Goal: Task Accomplishment & Management: Manage account settings

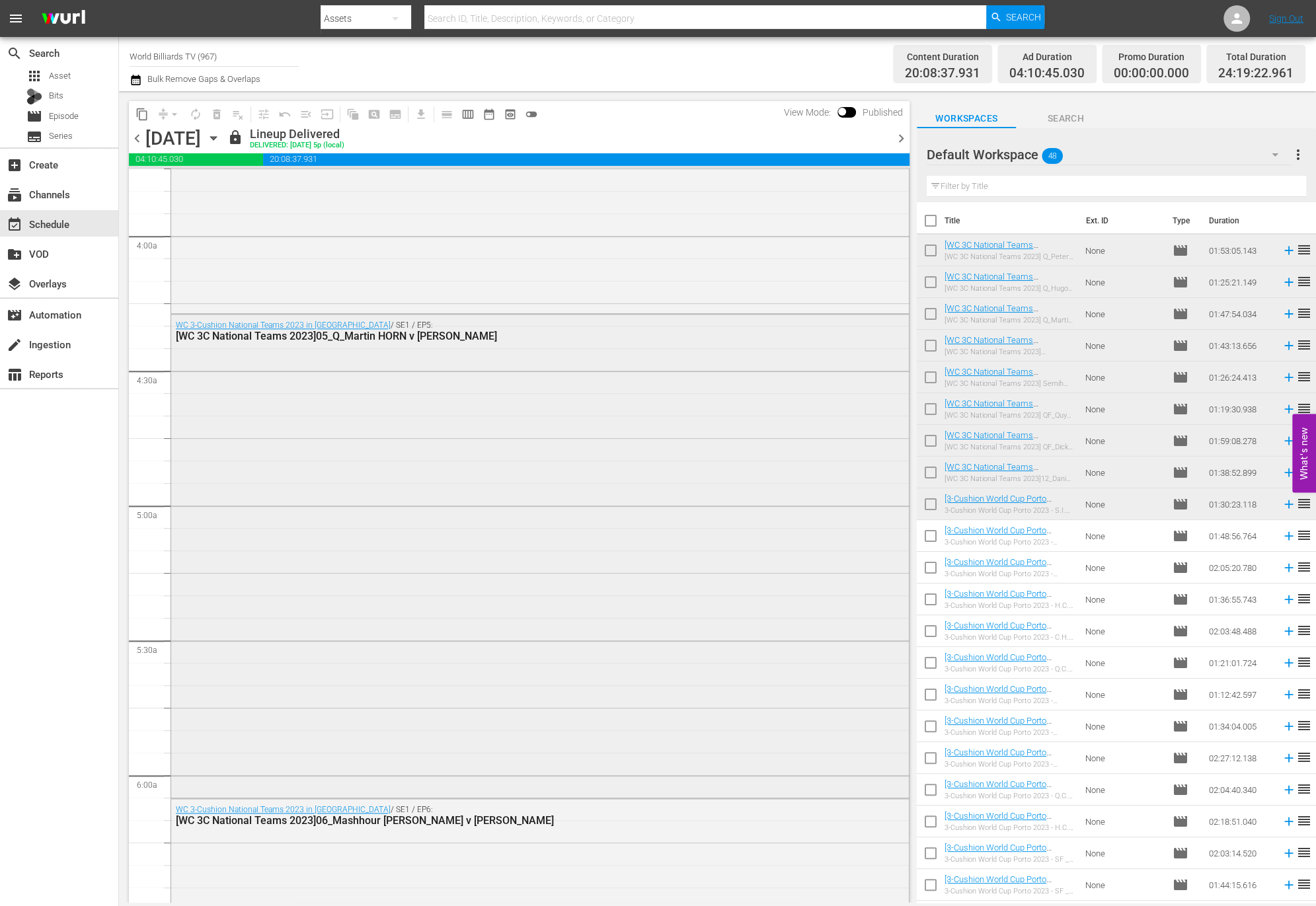
scroll to position [1461, 0]
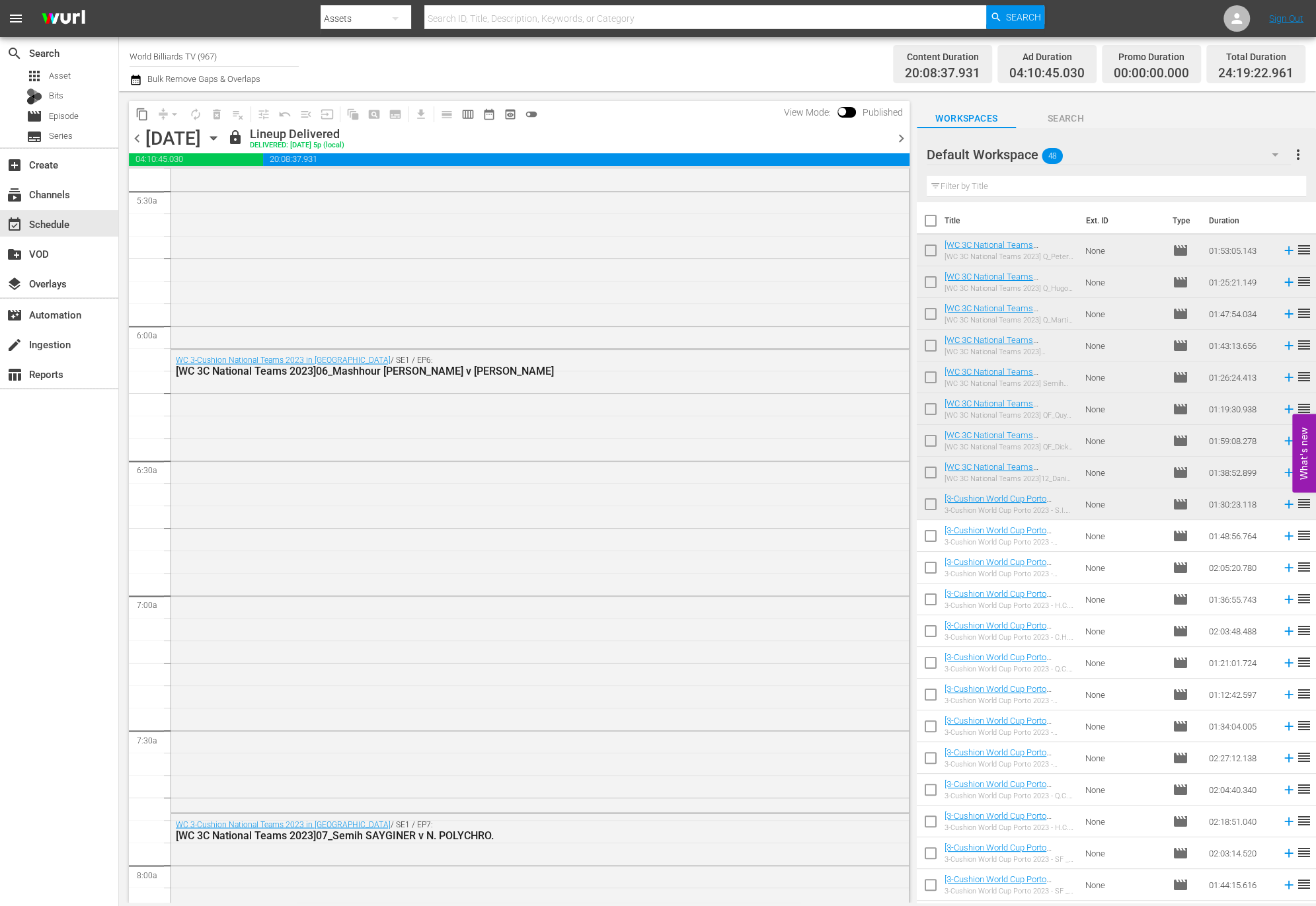
click at [220, 142] on icon "button" at bounding box center [214, 138] width 15 height 15
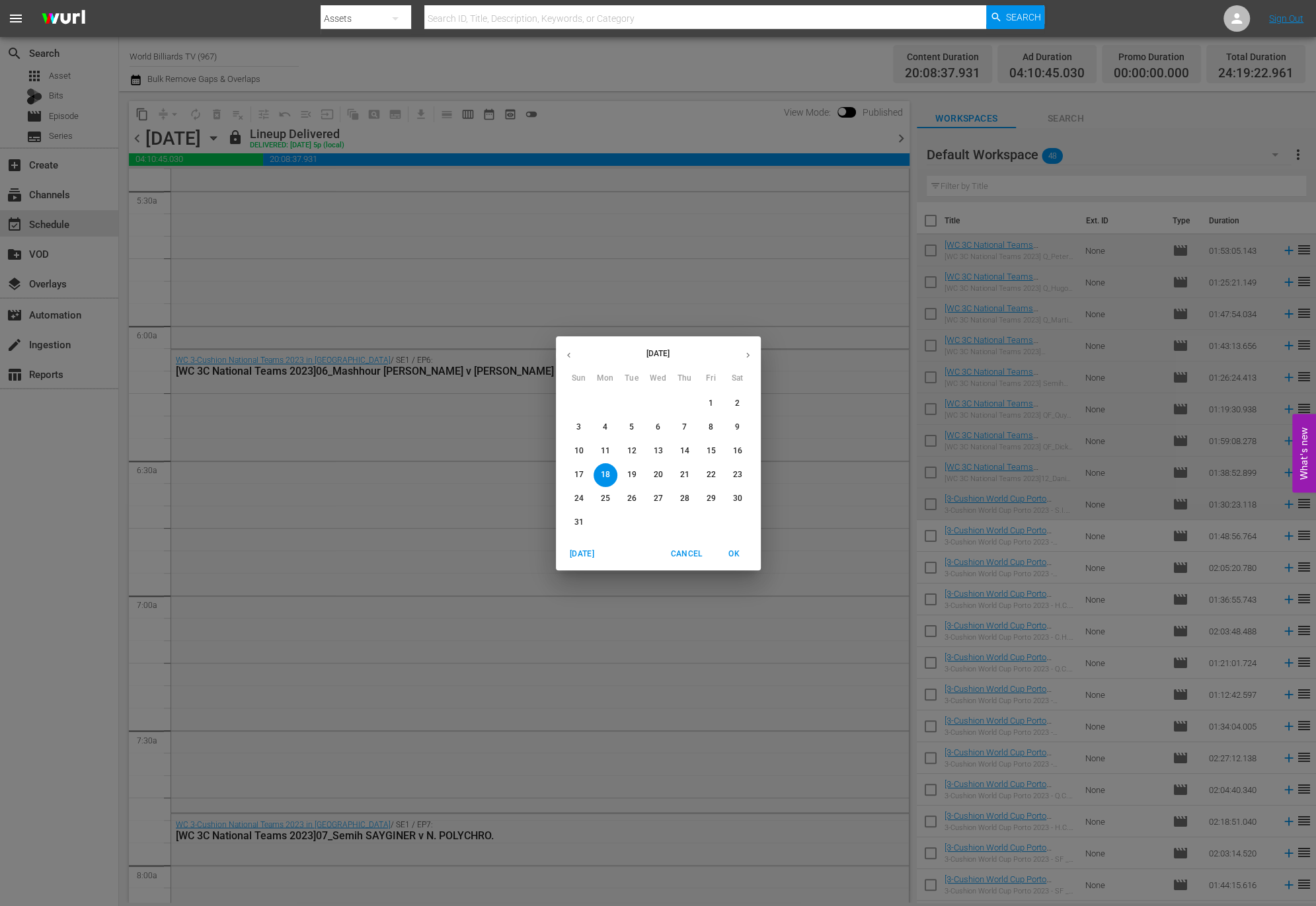
click at [642, 474] on span "19" at bounding box center [631, 474] width 23 height 11
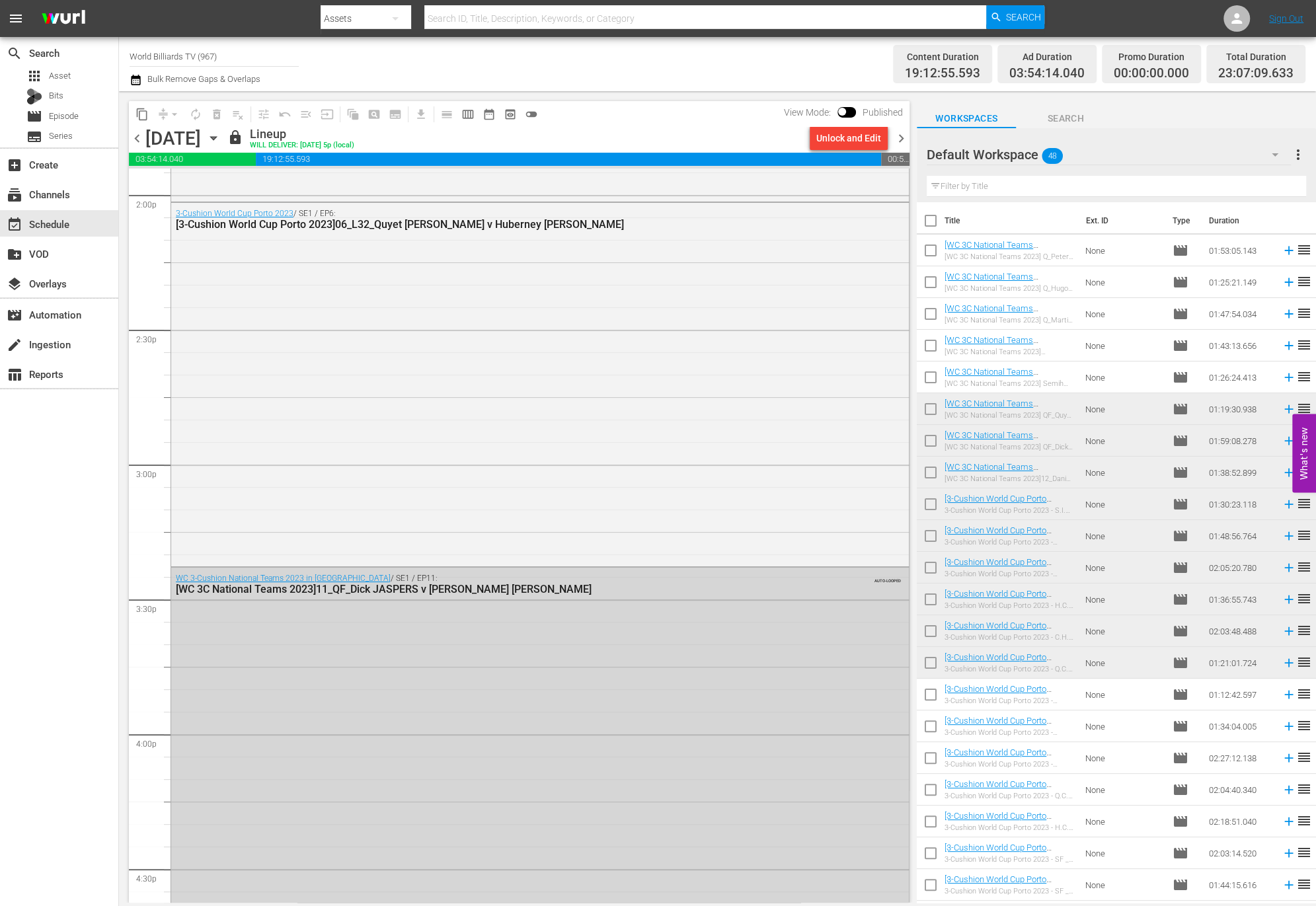
scroll to position [5851, 0]
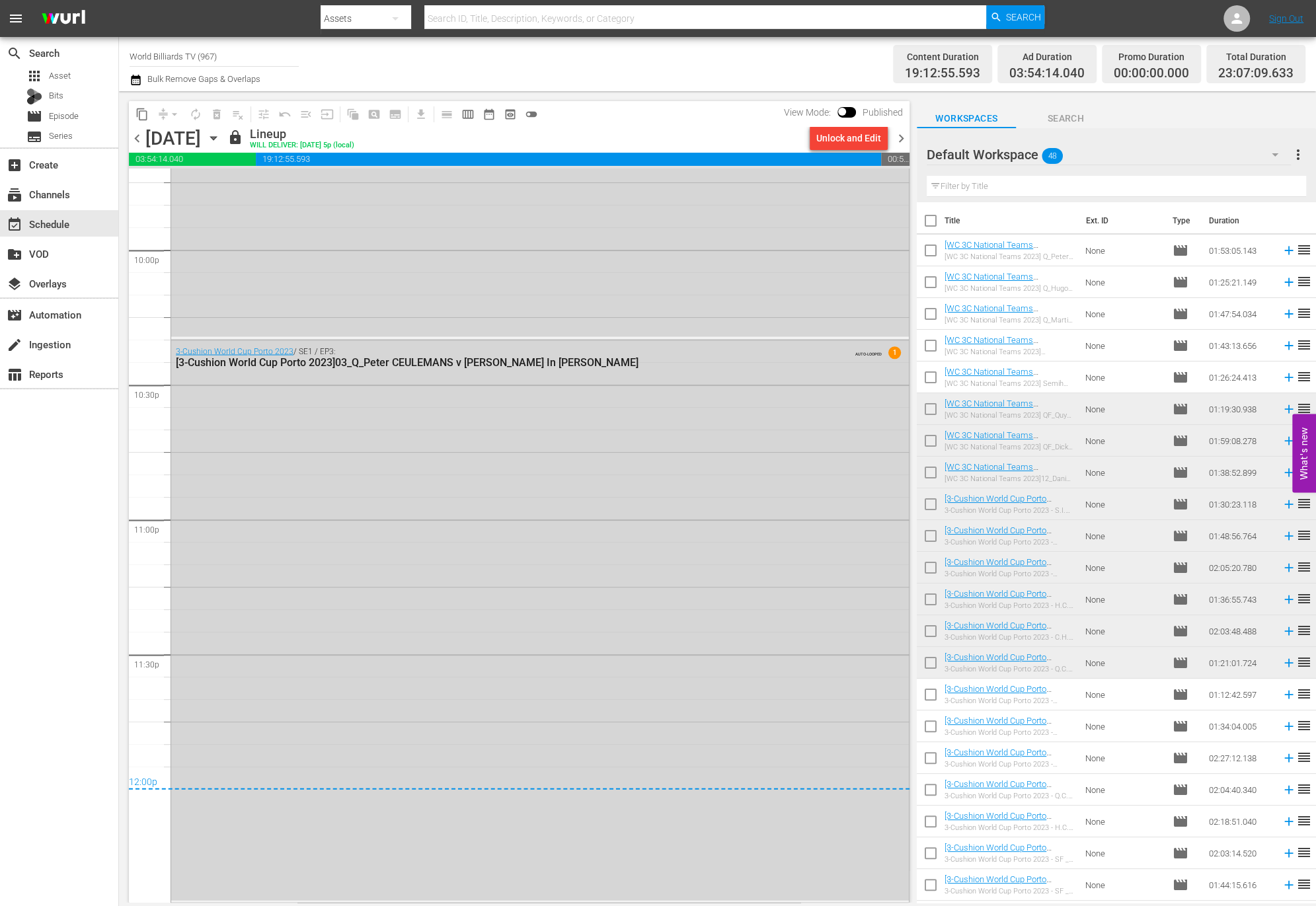
click at [220, 139] on icon "button" at bounding box center [214, 138] width 15 height 15
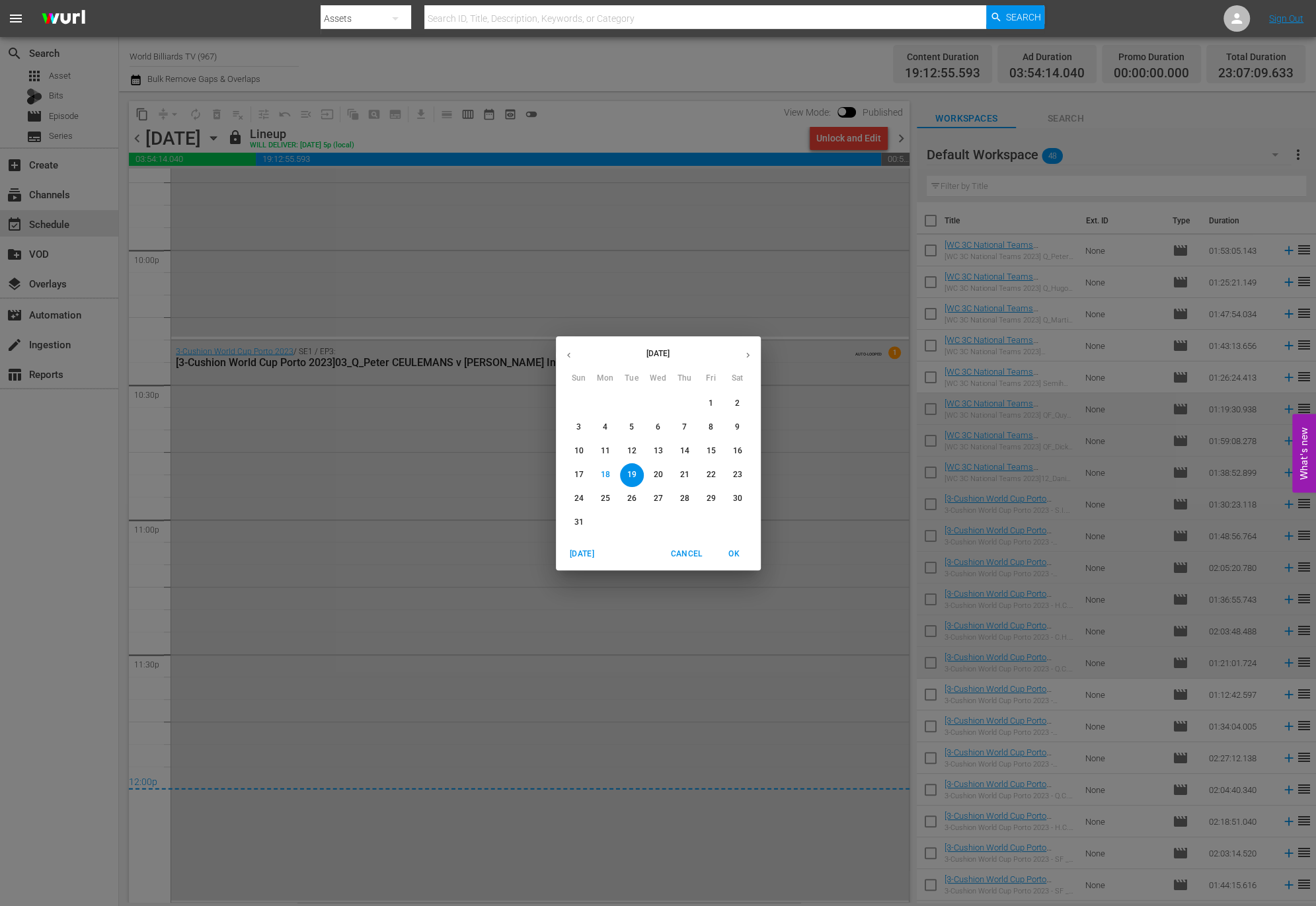
click at [659, 477] on p "20" at bounding box center [658, 474] width 9 height 11
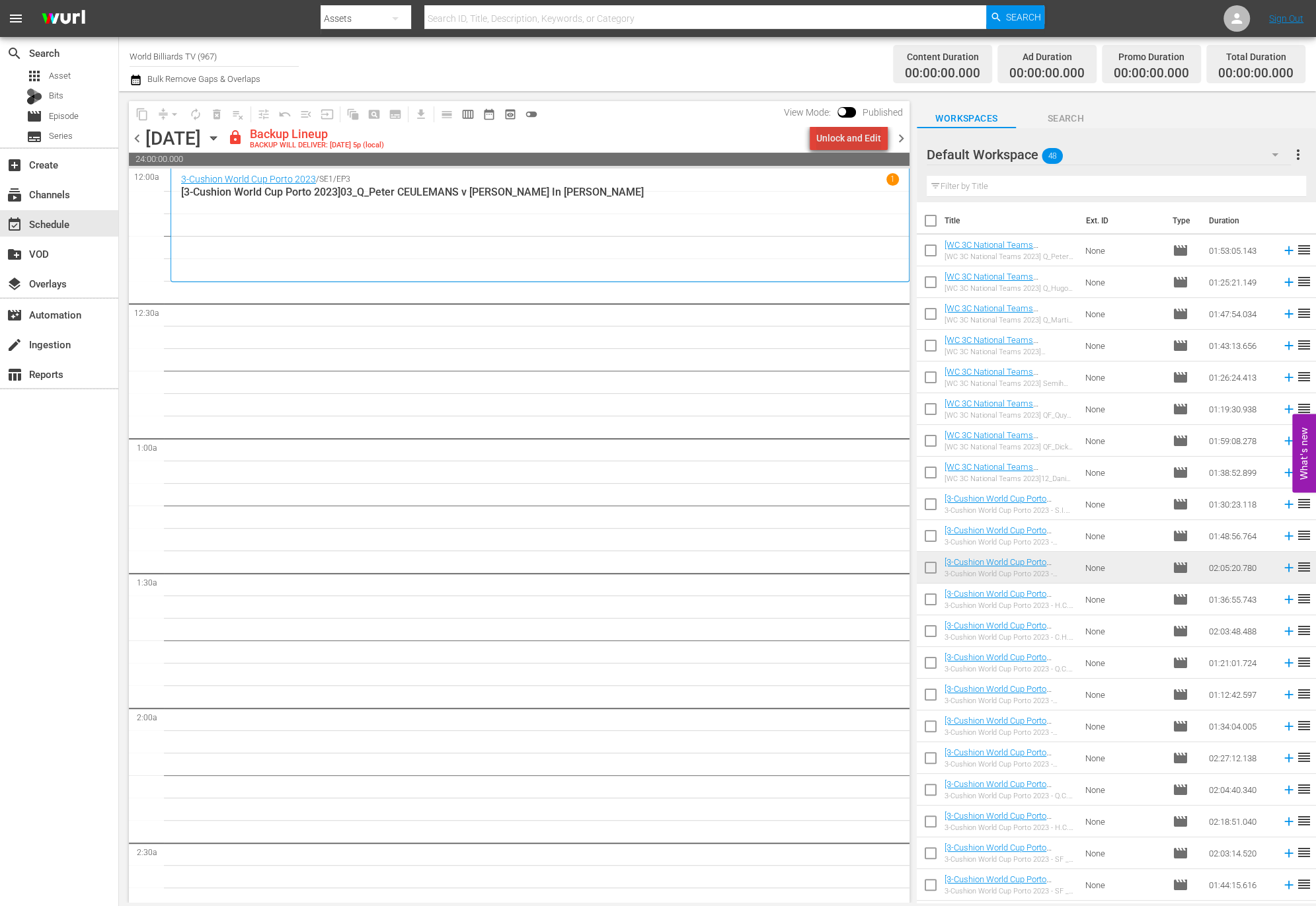
click at [872, 133] on div "Unlock and Edit" at bounding box center [848, 137] width 64 height 23
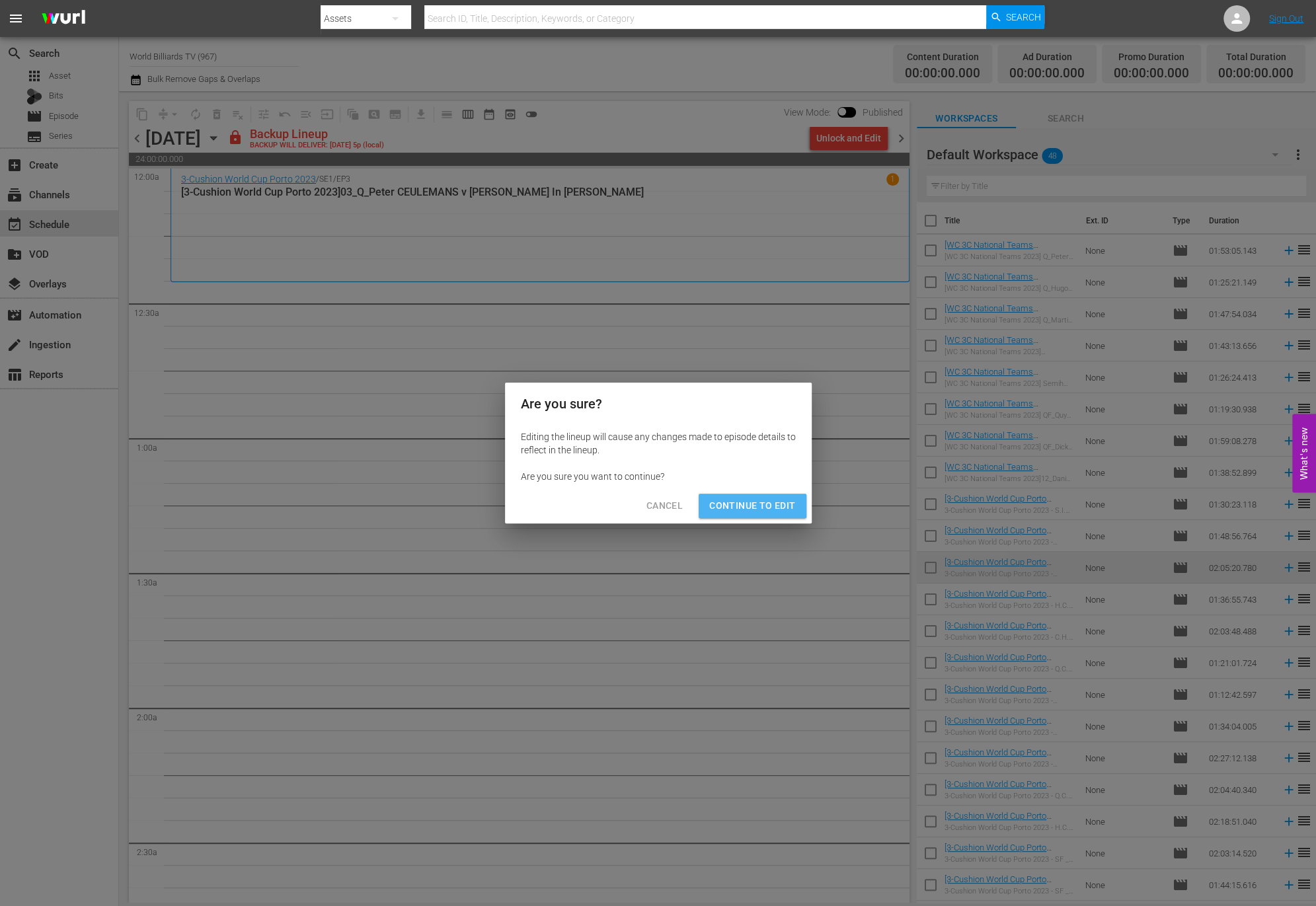
click at [760, 503] on span "Continue to Edit" at bounding box center [752, 506] width 86 height 17
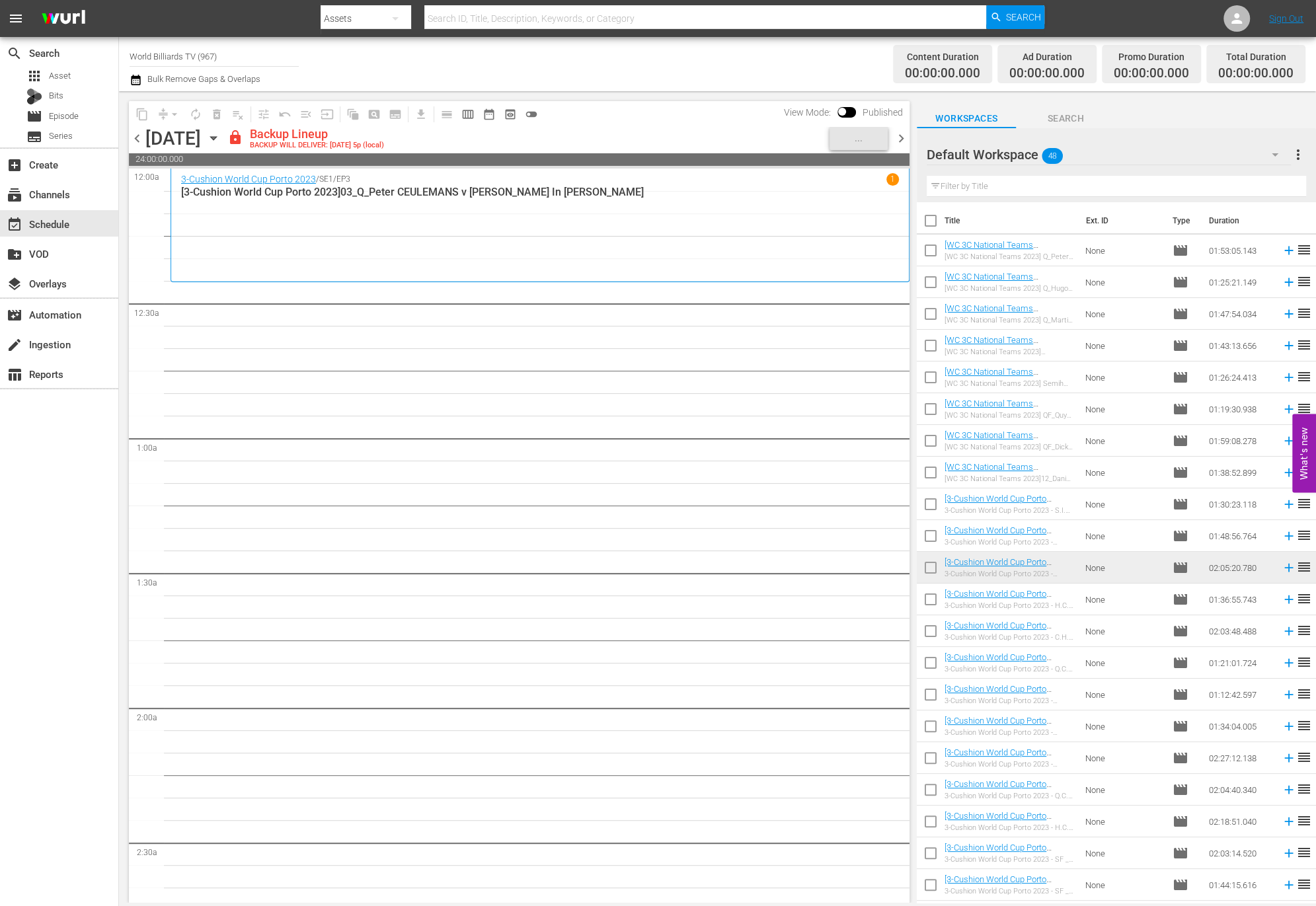
click at [928, 600] on input "checkbox" at bounding box center [930, 602] width 28 height 28
checkbox input "true"
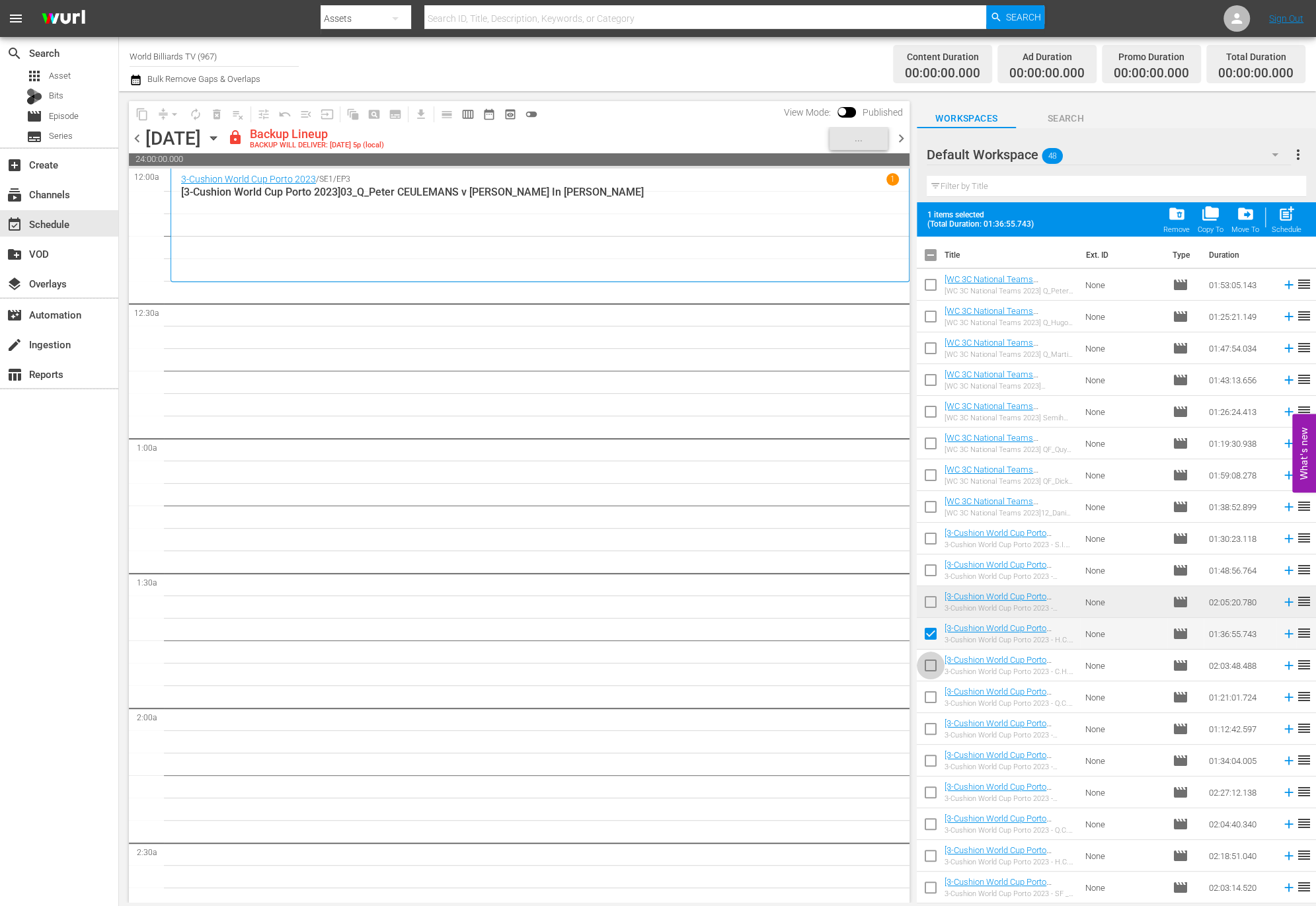
click at [926, 668] on input "checkbox" at bounding box center [930, 669] width 28 height 28
checkbox input "true"
click at [934, 708] on input "checkbox" at bounding box center [930, 700] width 28 height 28
checkbox input "true"
click at [933, 732] on input "checkbox" at bounding box center [930, 731] width 28 height 28
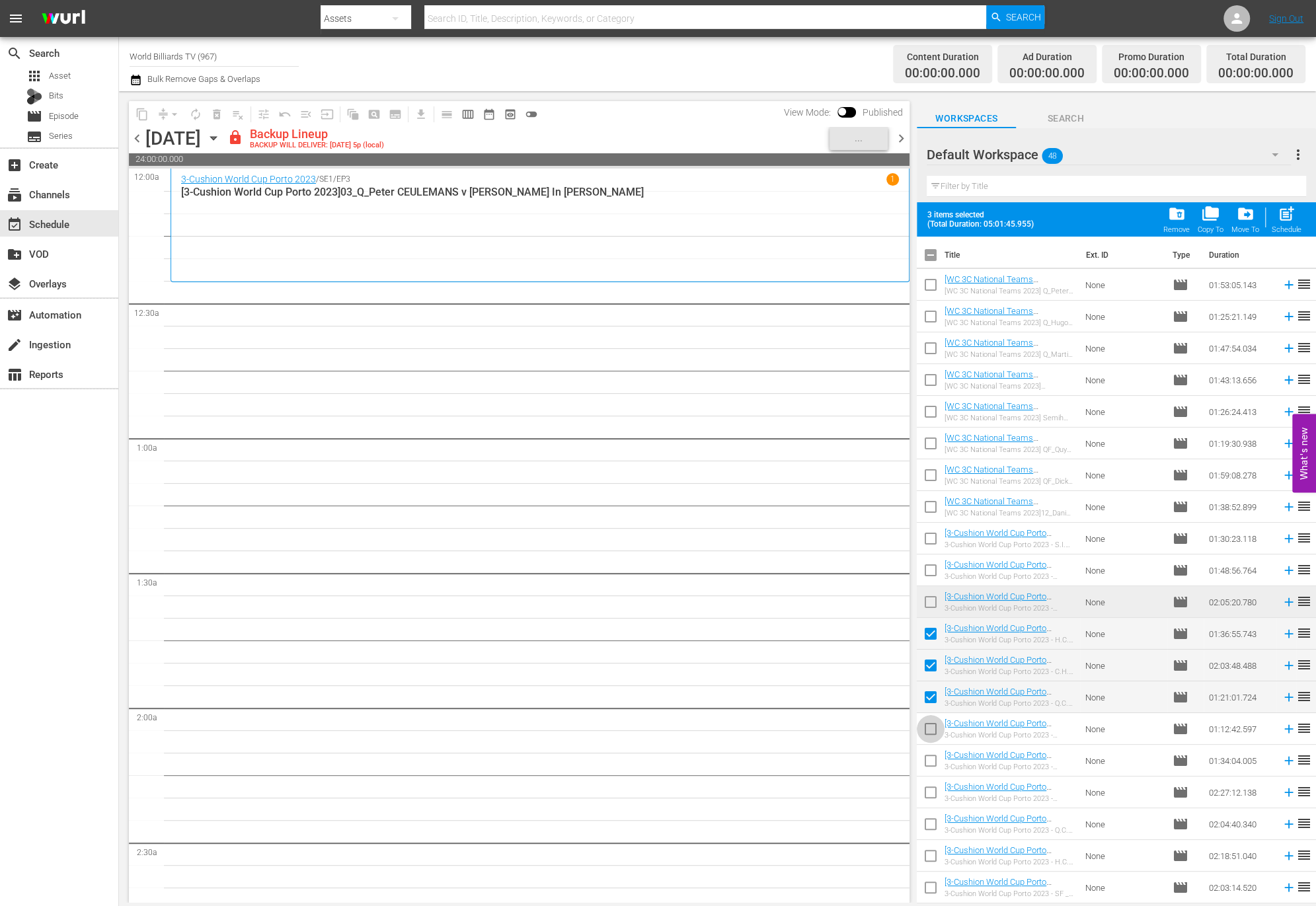
checkbox input "true"
click at [932, 762] on input "checkbox" at bounding box center [930, 763] width 28 height 28
checkbox input "true"
click at [932, 790] on input "checkbox" at bounding box center [930, 795] width 28 height 28
checkbox input "true"
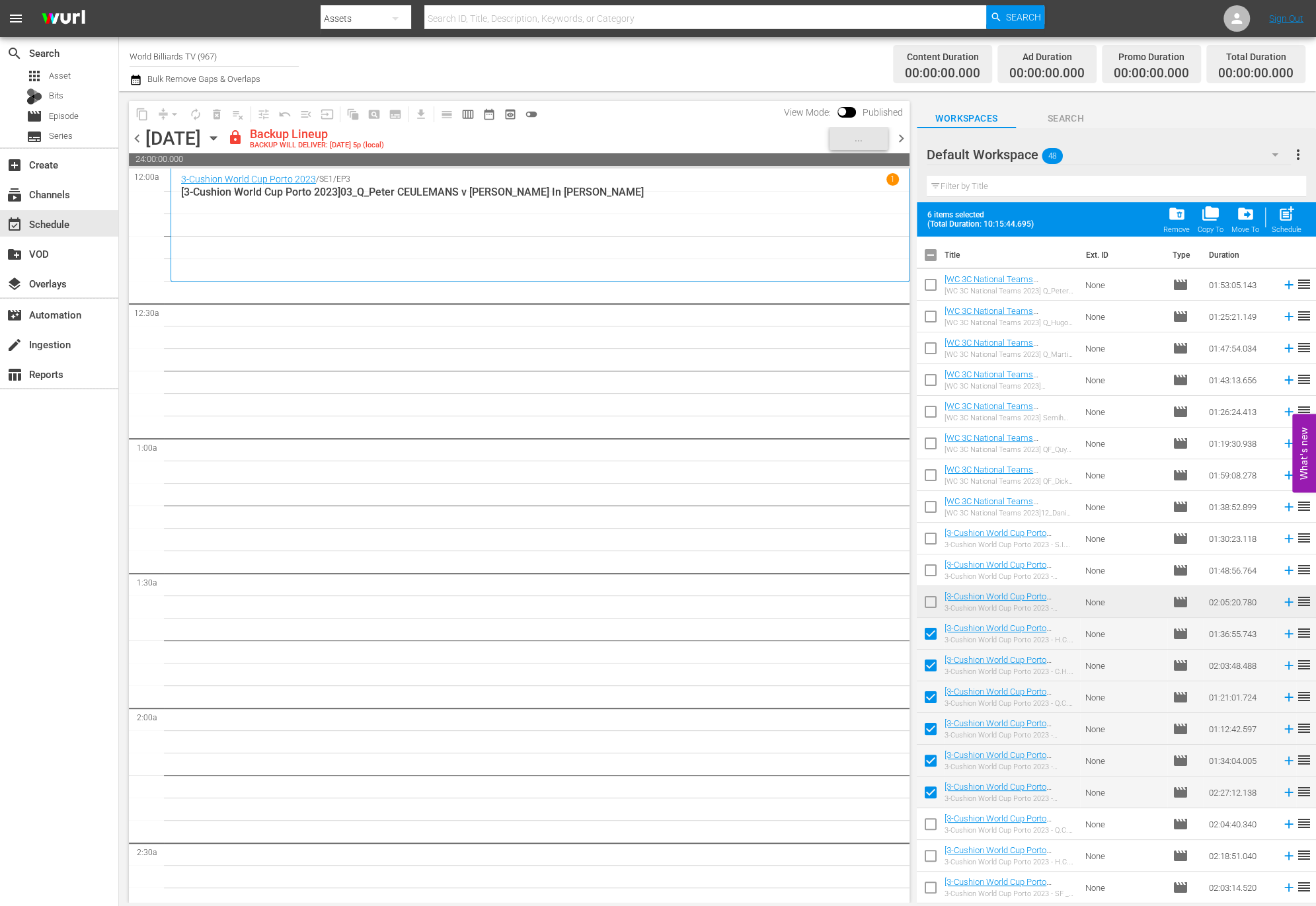
drag, startPoint x: 935, startPoint y: 819, endPoint x: 935, endPoint y: 856, distance: 37.0
click at [935, 820] on input "checkbox" at bounding box center [930, 827] width 28 height 28
checkbox input "true"
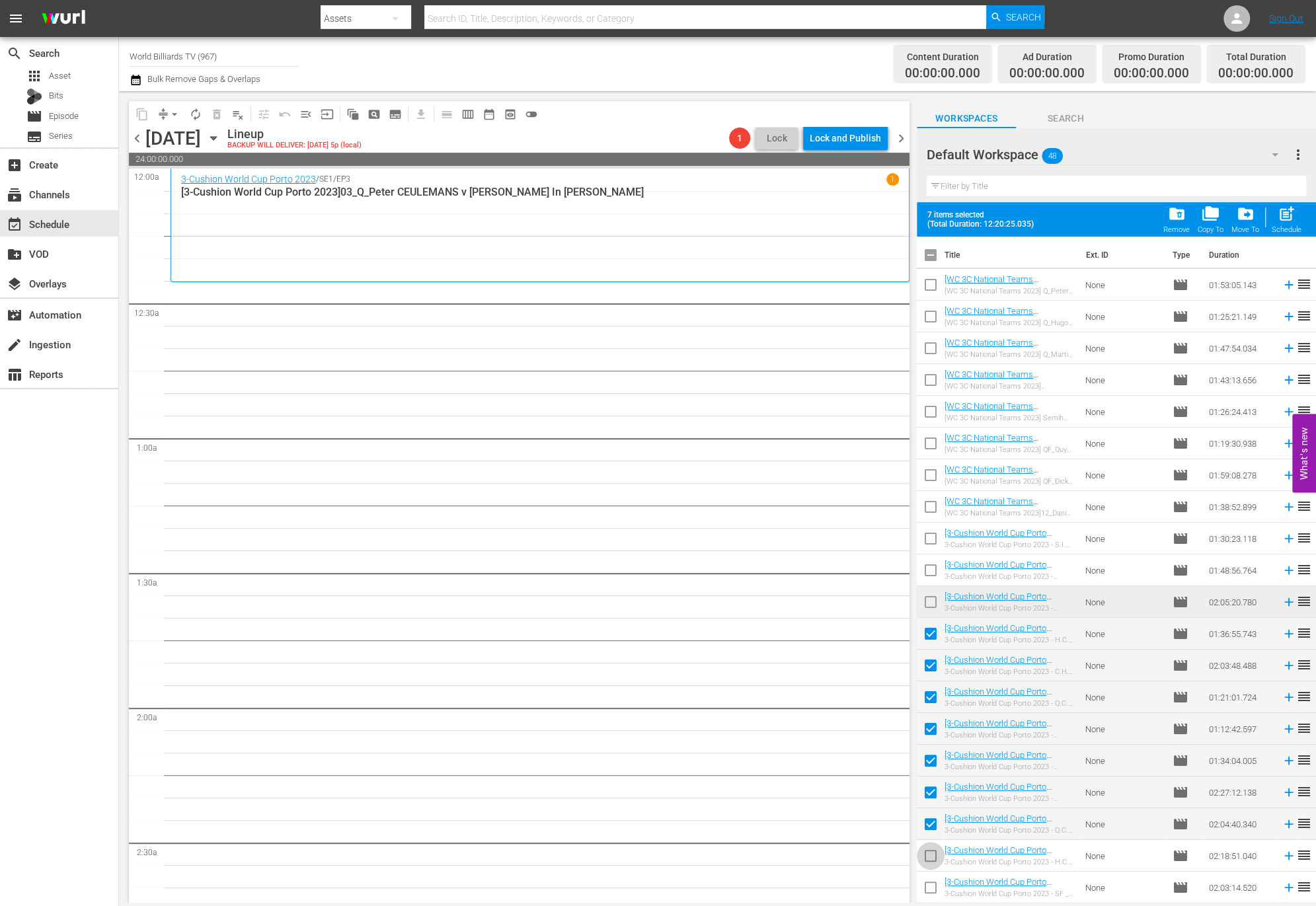
click at [934, 861] on input "checkbox" at bounding box center [930, 858] width 28 height 28
checkbox input "true"
click at [1290, 212] on span "post_add" at bounding box center [1286, 213] width 18 height 18
checkbox input "false"
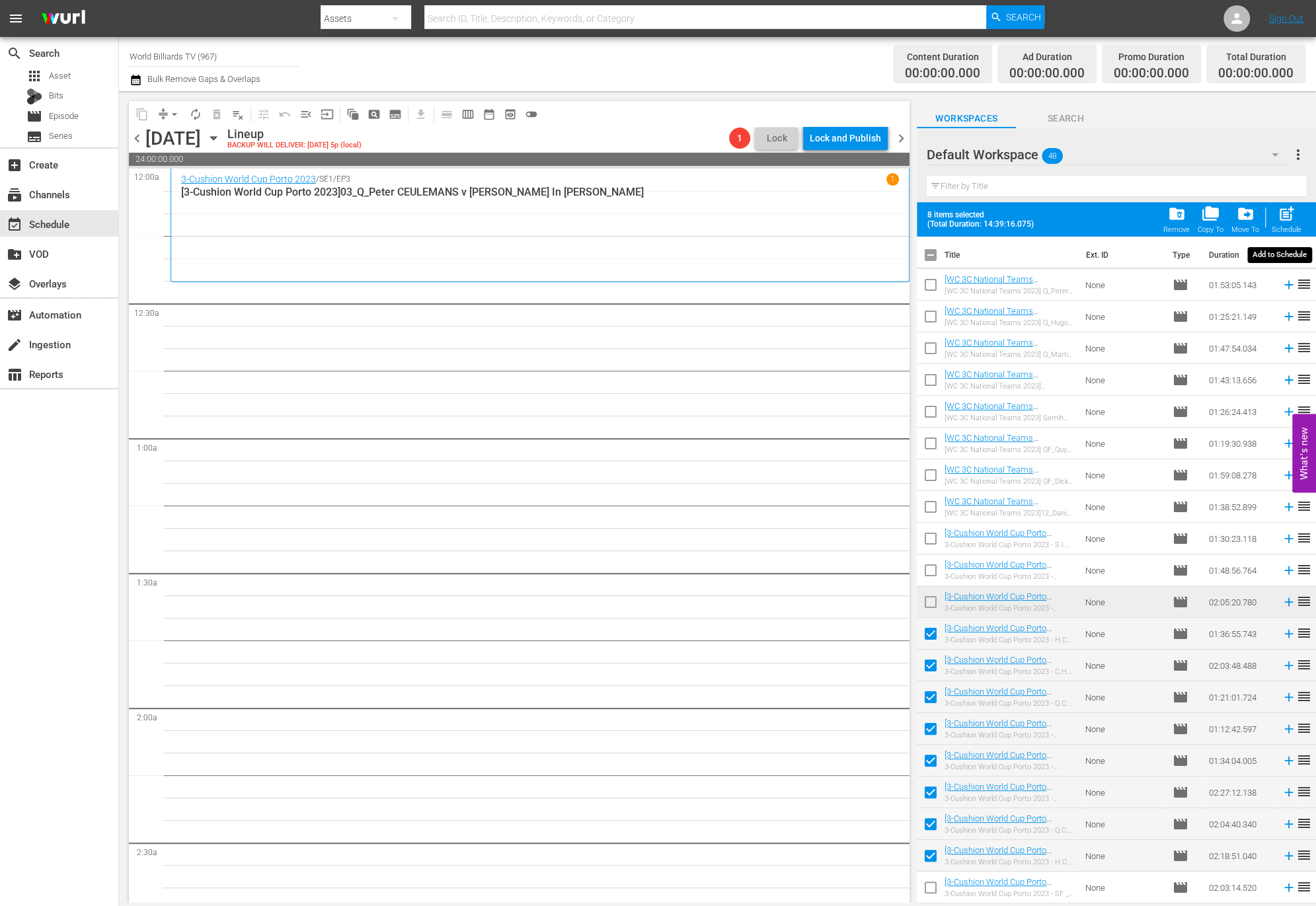
checkbox input "false"
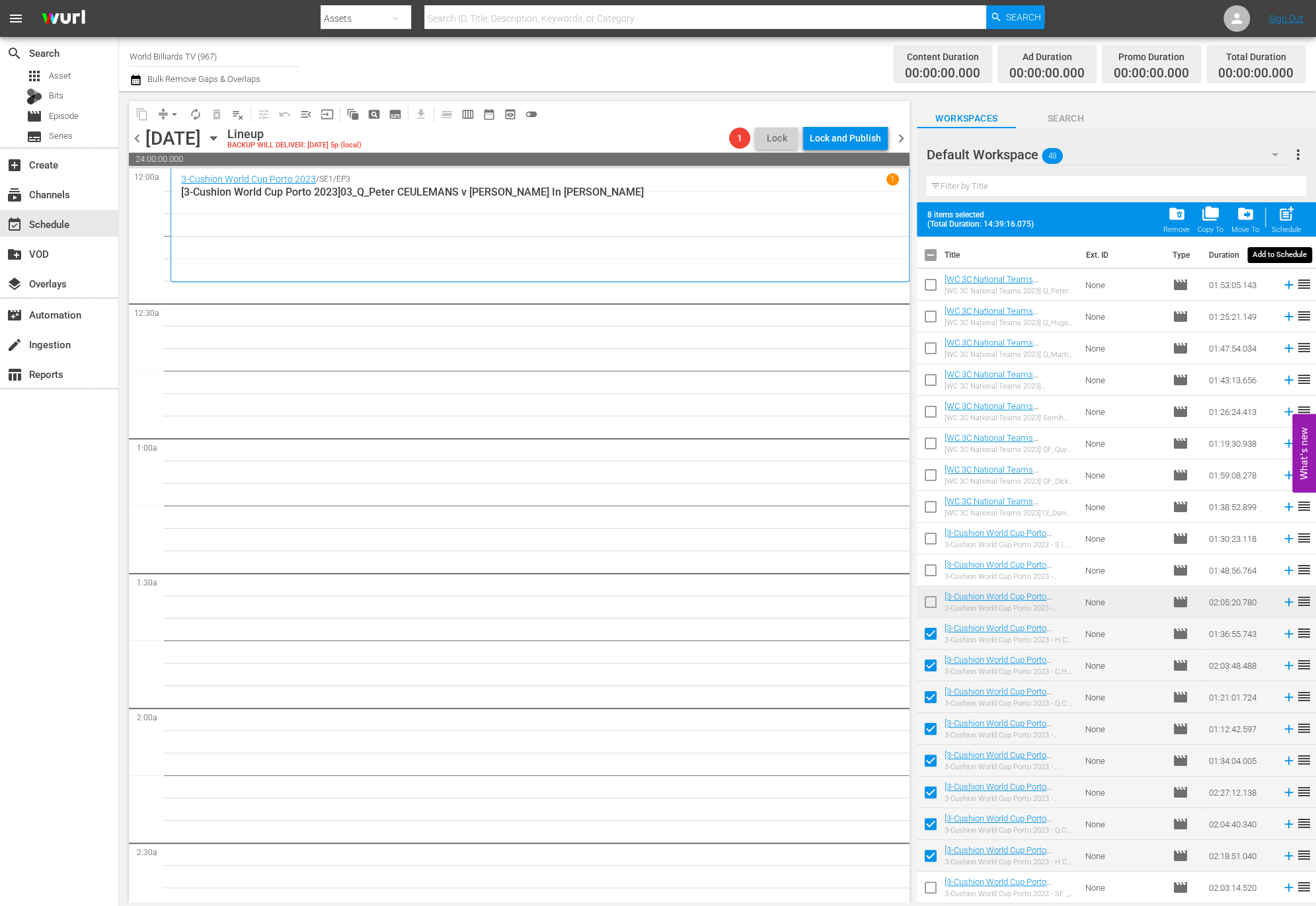
checkbox input "false"
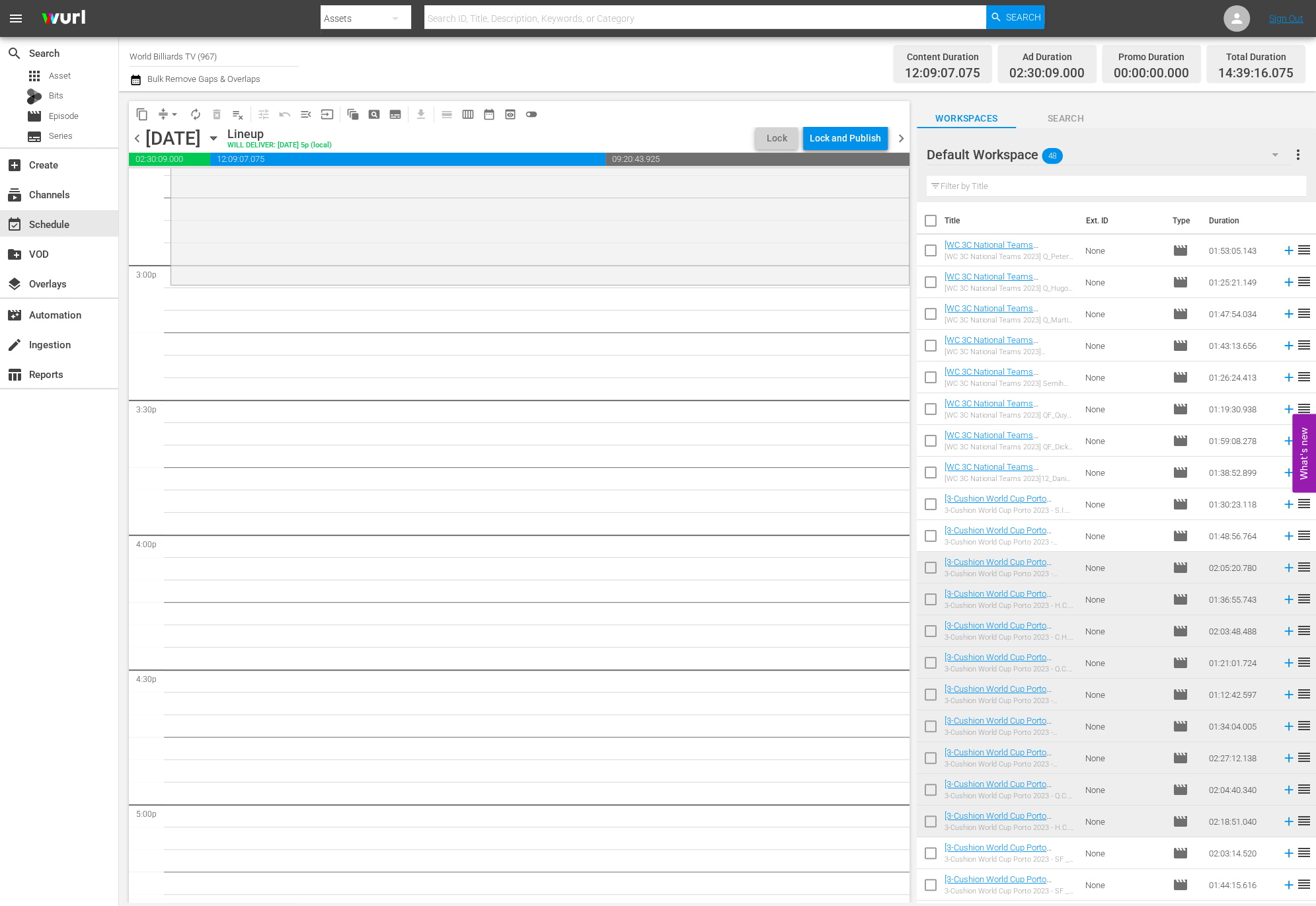
scroll to position [3768, 0]
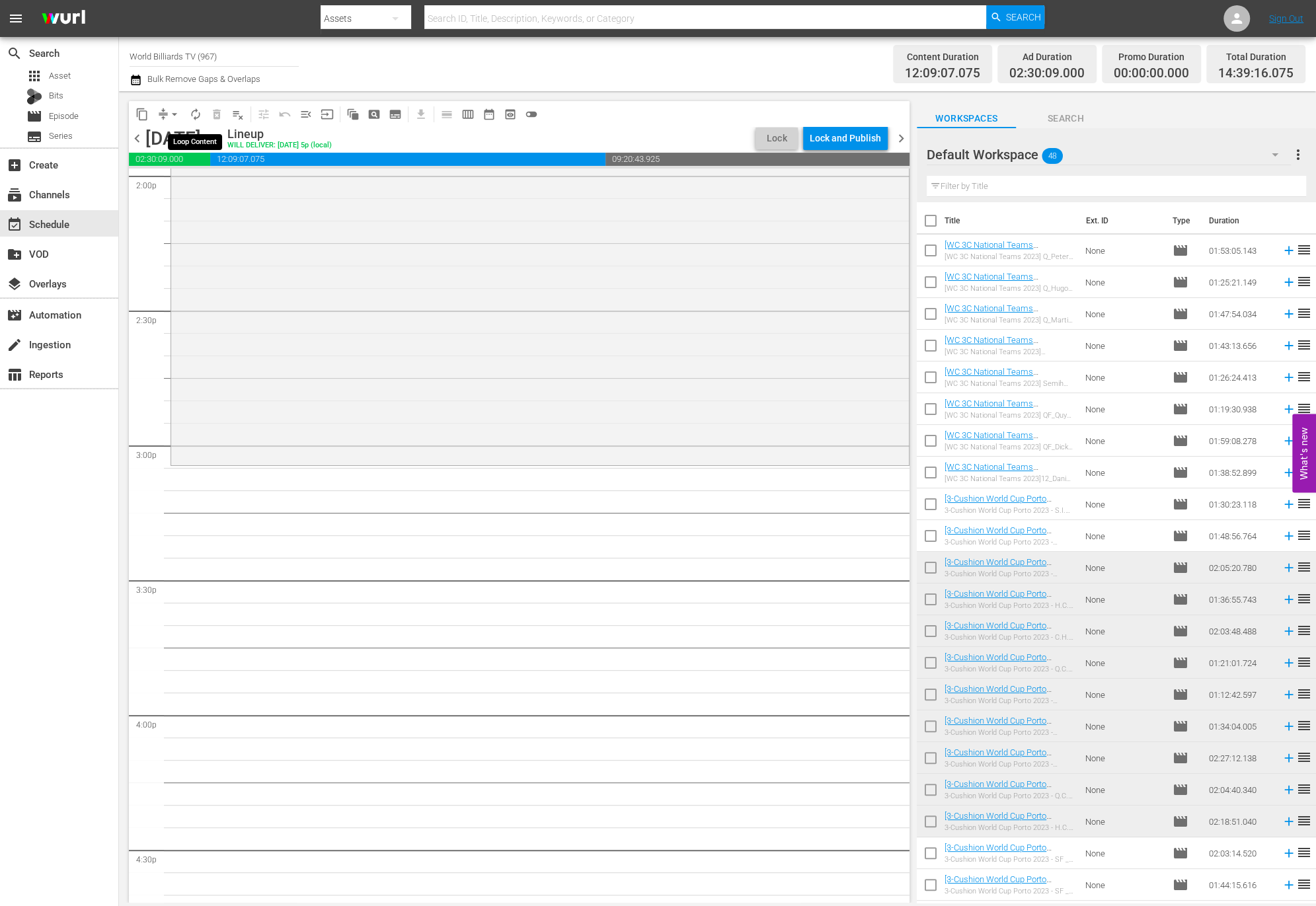
click at [191, 122] on button "autorenew_outlined" at bounding box center [195, 114] width 21 height 21
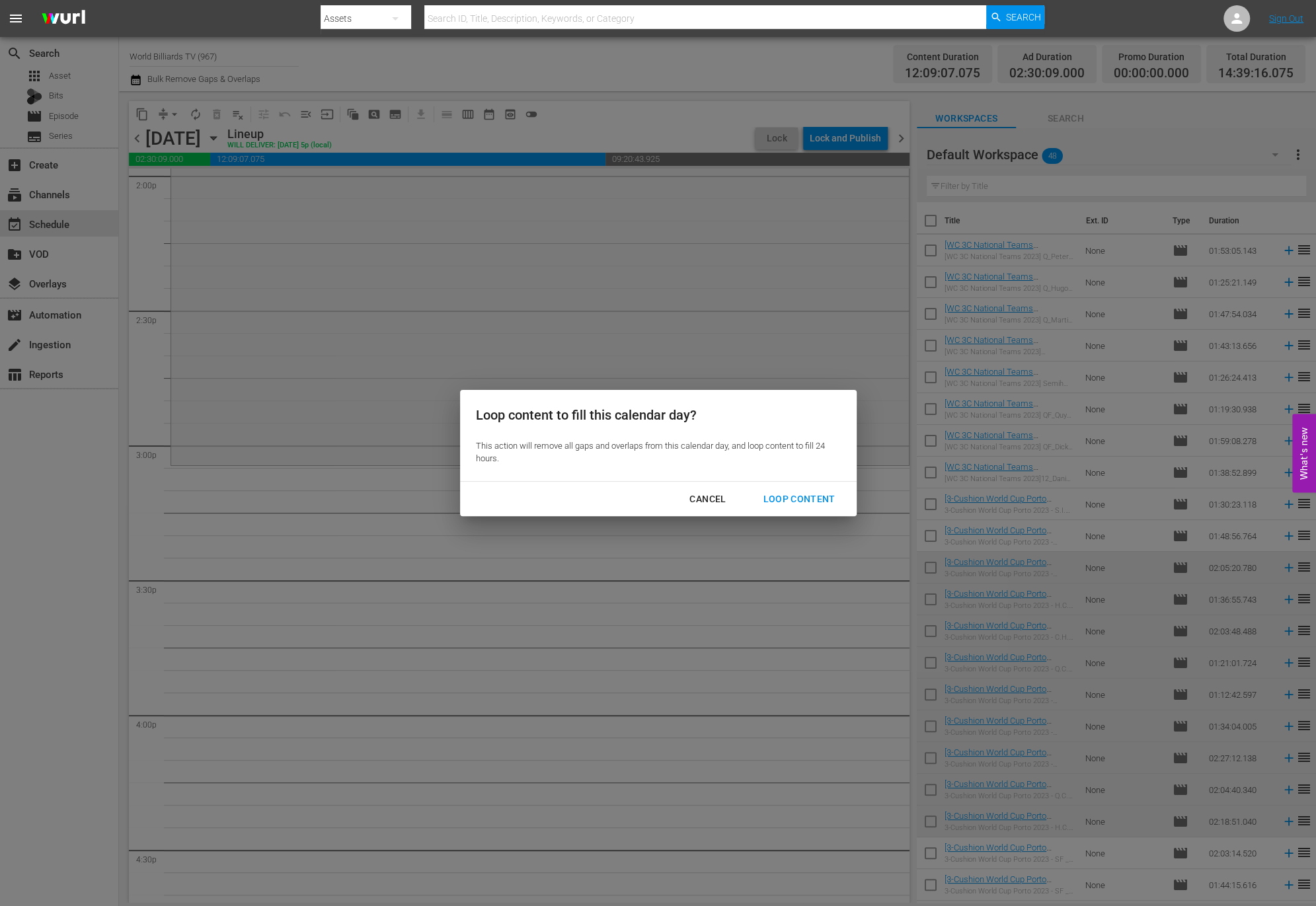
click at [786, 491] on div "Loop Content" at bounding box center [799, 500] width 93 height 17
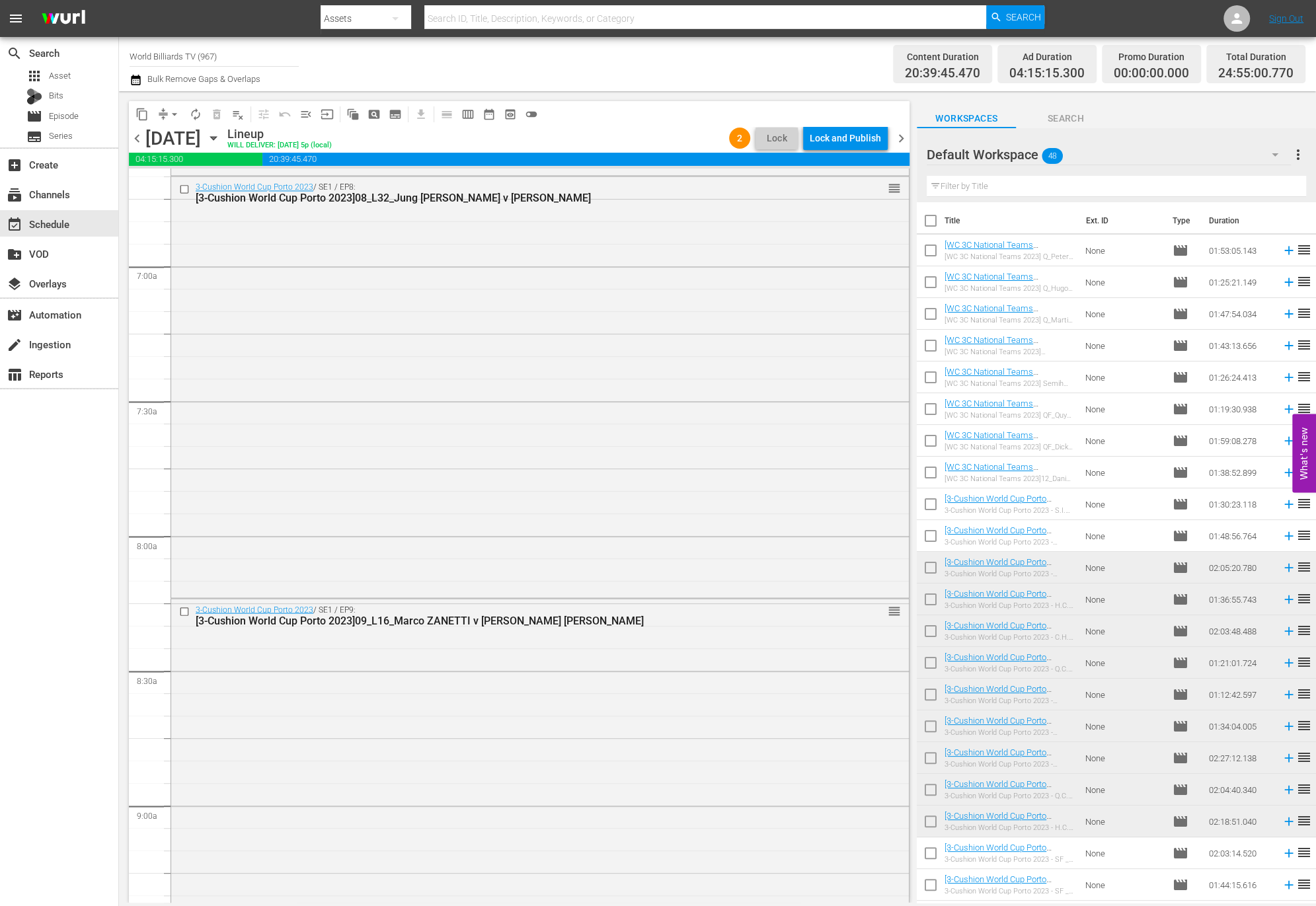
scroll to position [0, 0]
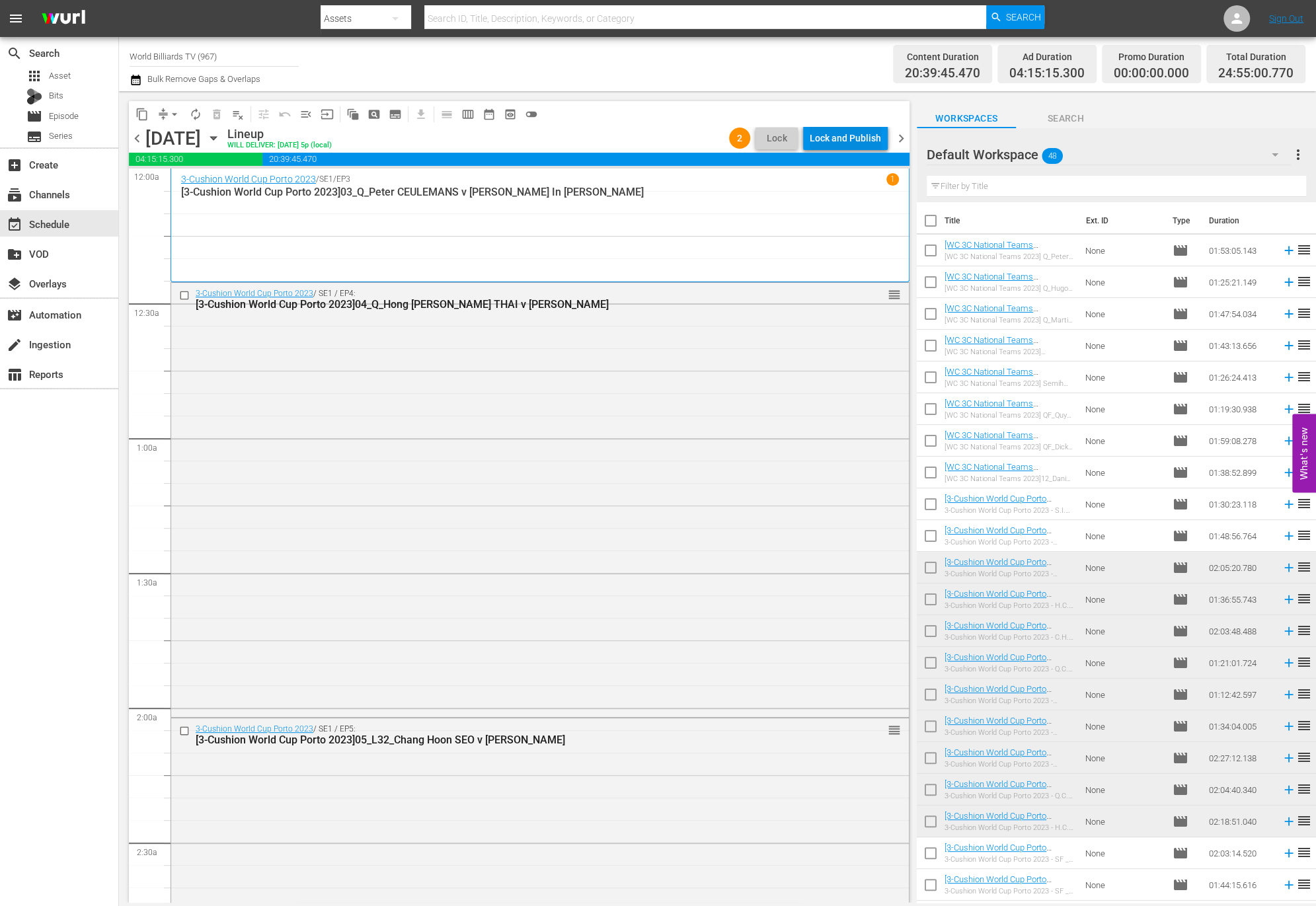
click at [833, 135] on div "Lock and Publish" at bounding box center [845, 137] width 71 height 23
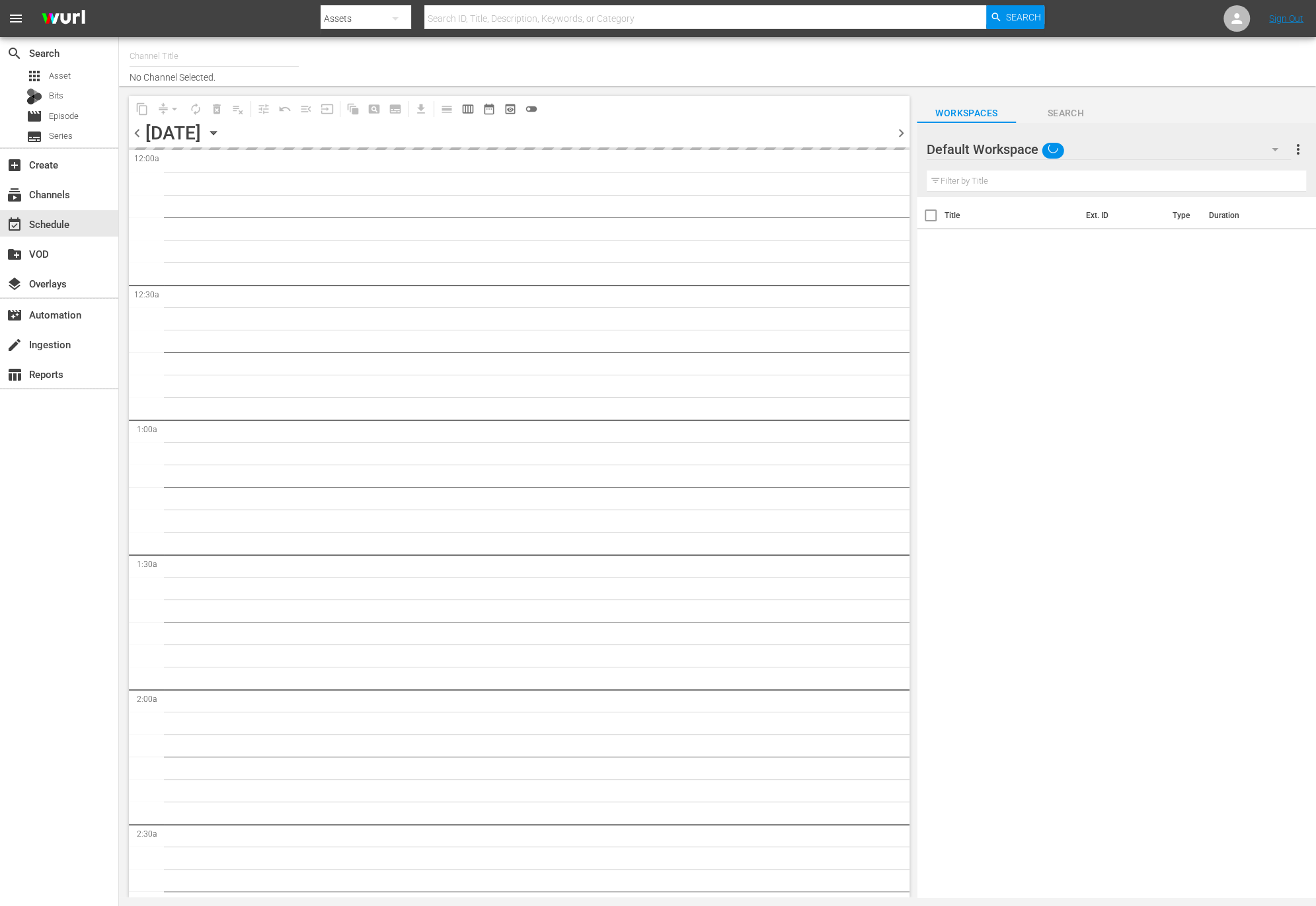
type input "World Billiards TV (967)"
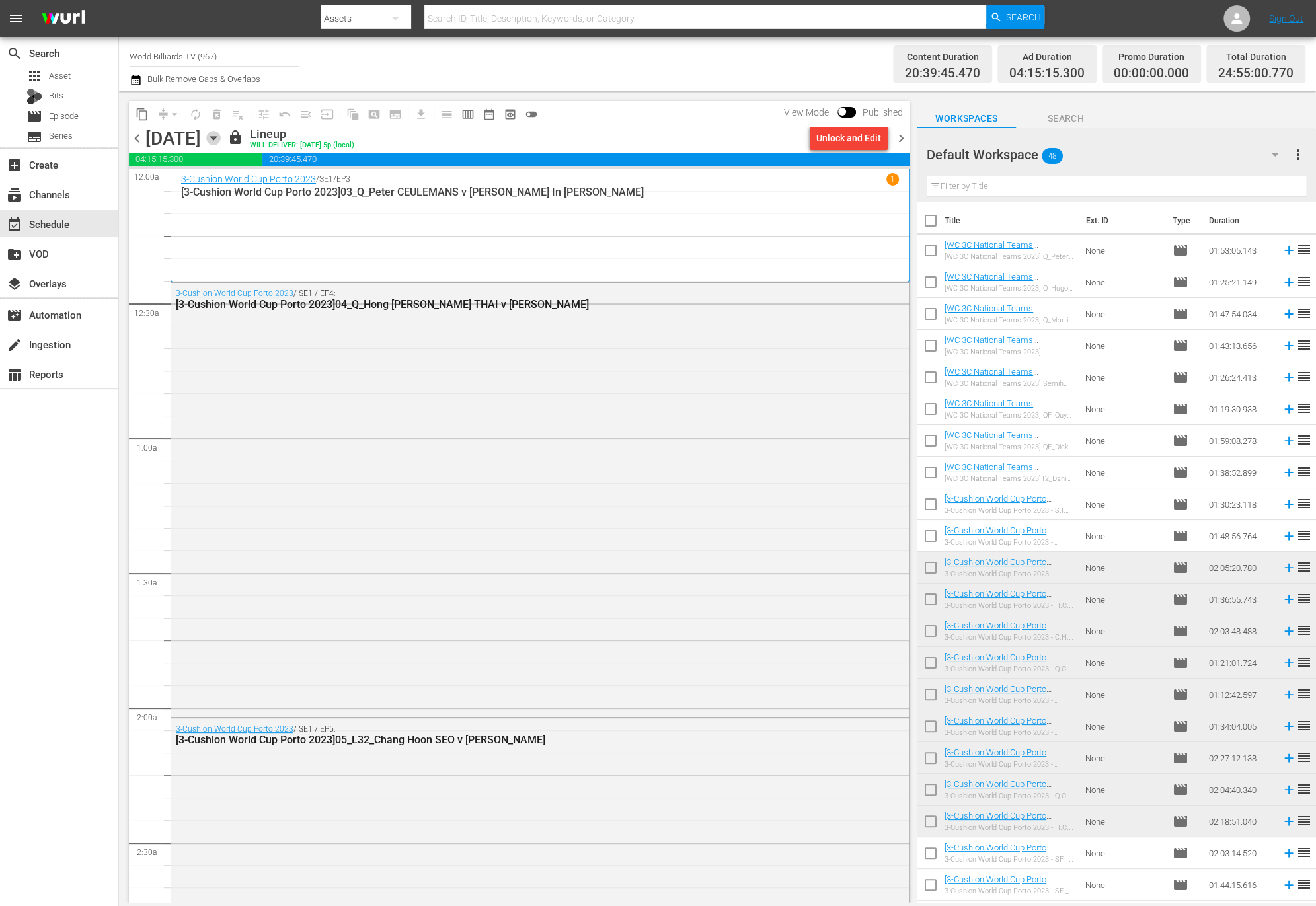
click at [220, 139] on icon "button" at bounding box center [214, 138] width 15 height 15
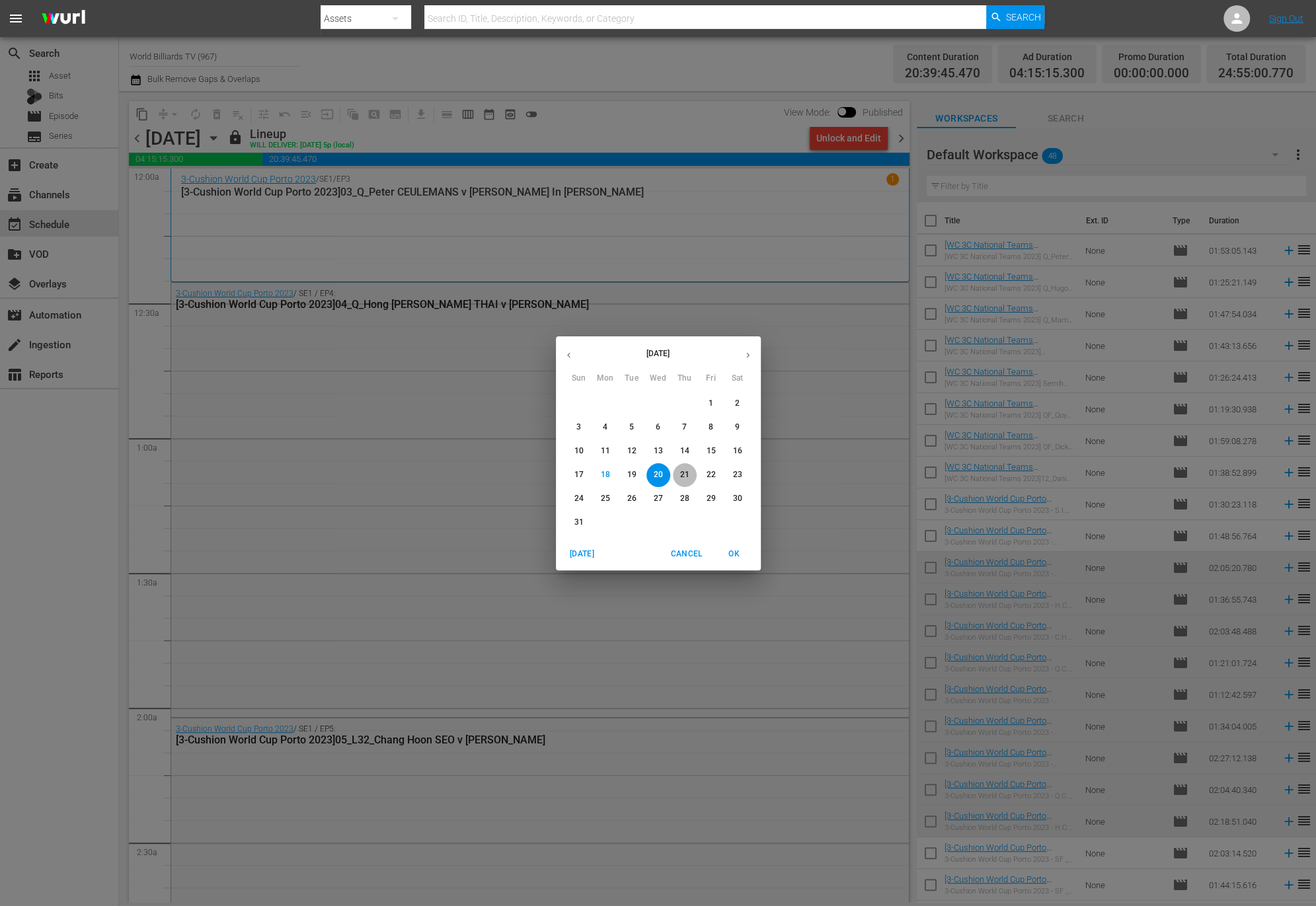
click at [692, 474] on span "21" at bounding box center [684, 474] width 23 height 11
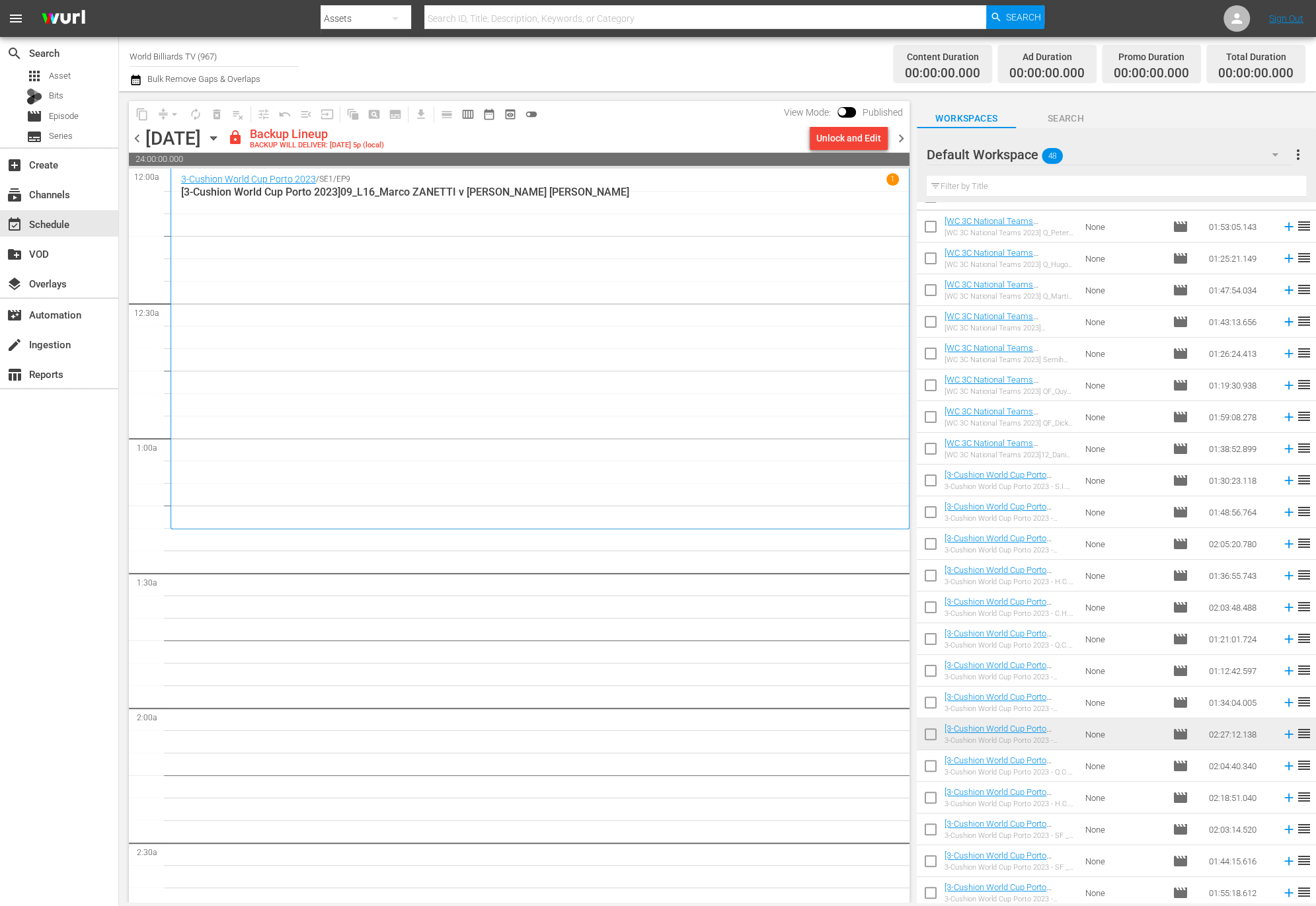
scroll to position [171, 0]
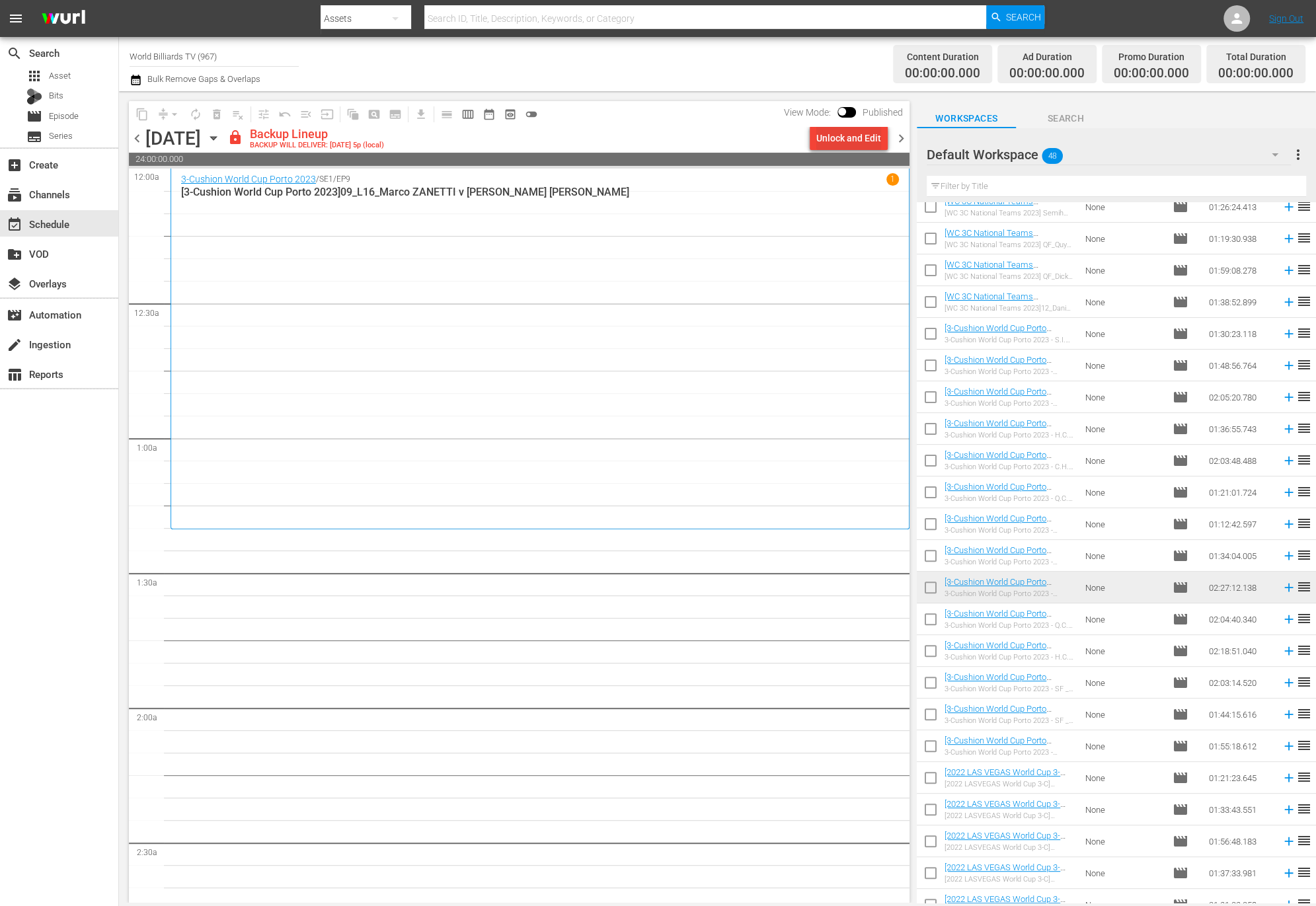
click at [851, 136] on div "Unlock and Edit" at bounding box center [848, 137] width 64 height 23
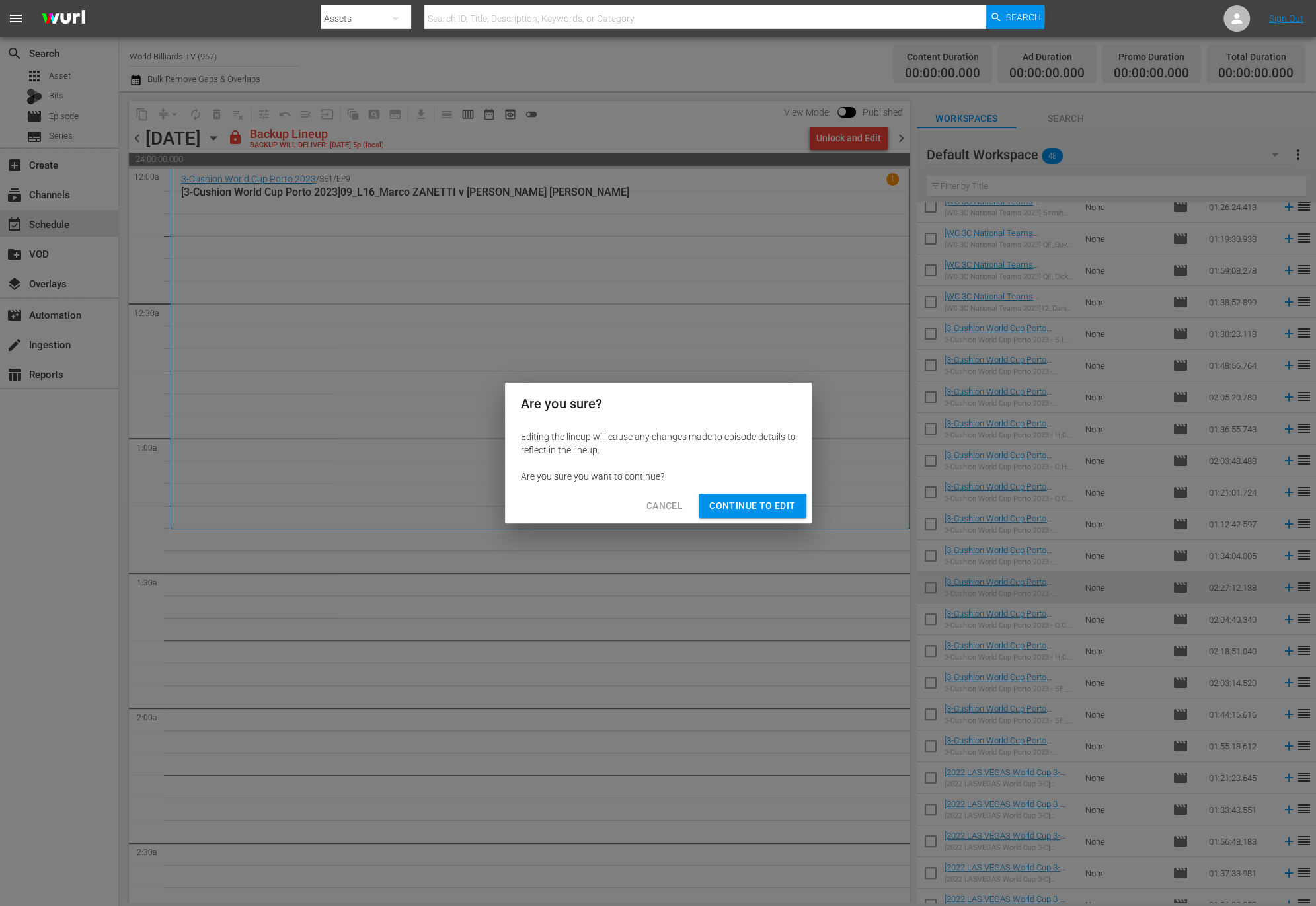
click at [739, 507] on span "Continue to Edit" at bounding box center [752, 506] width 86 height 17
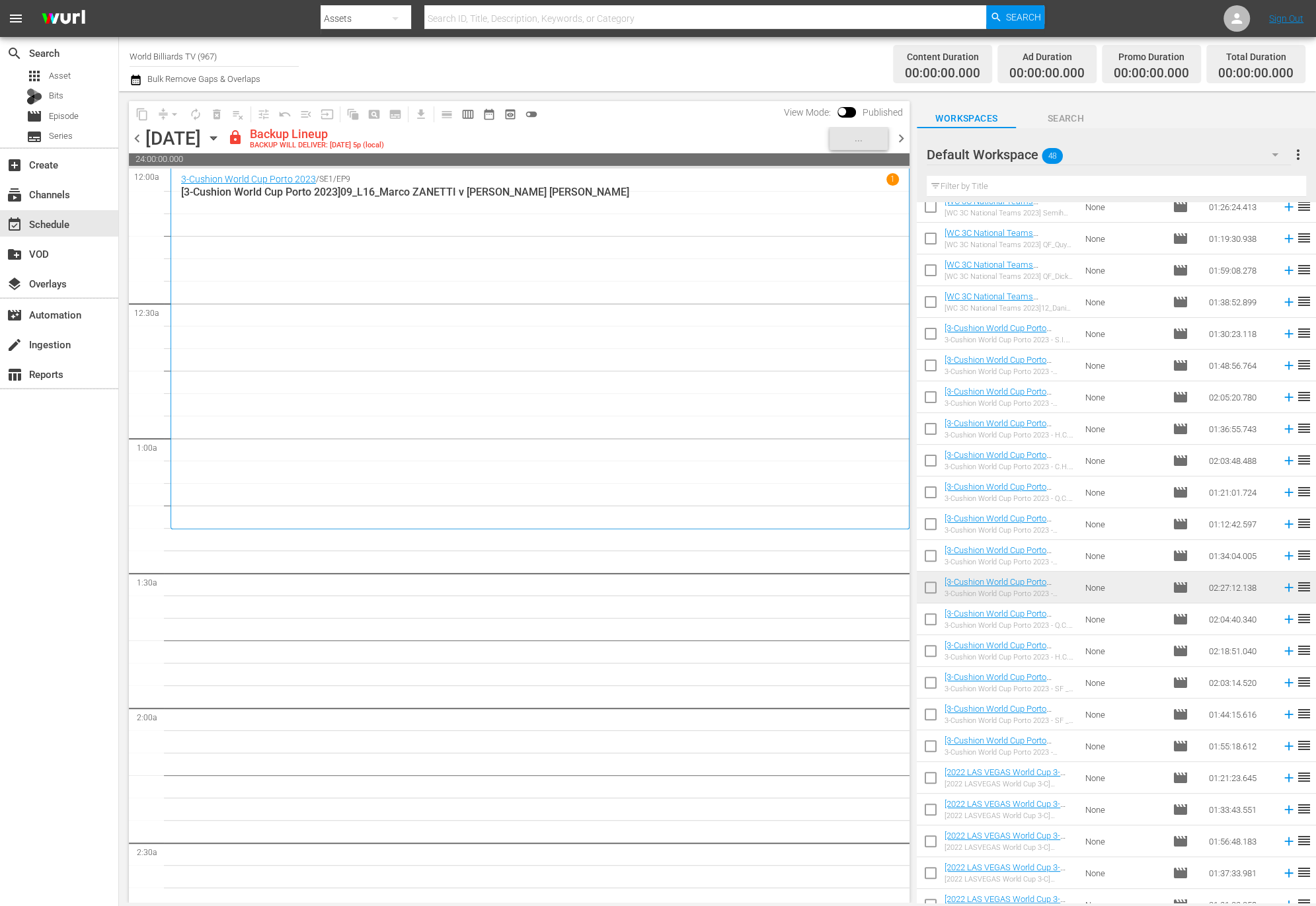
click at [937, 621] on input "checkbox" at bounding box center [930, 622] width 28 height 28
checkbox input "true"
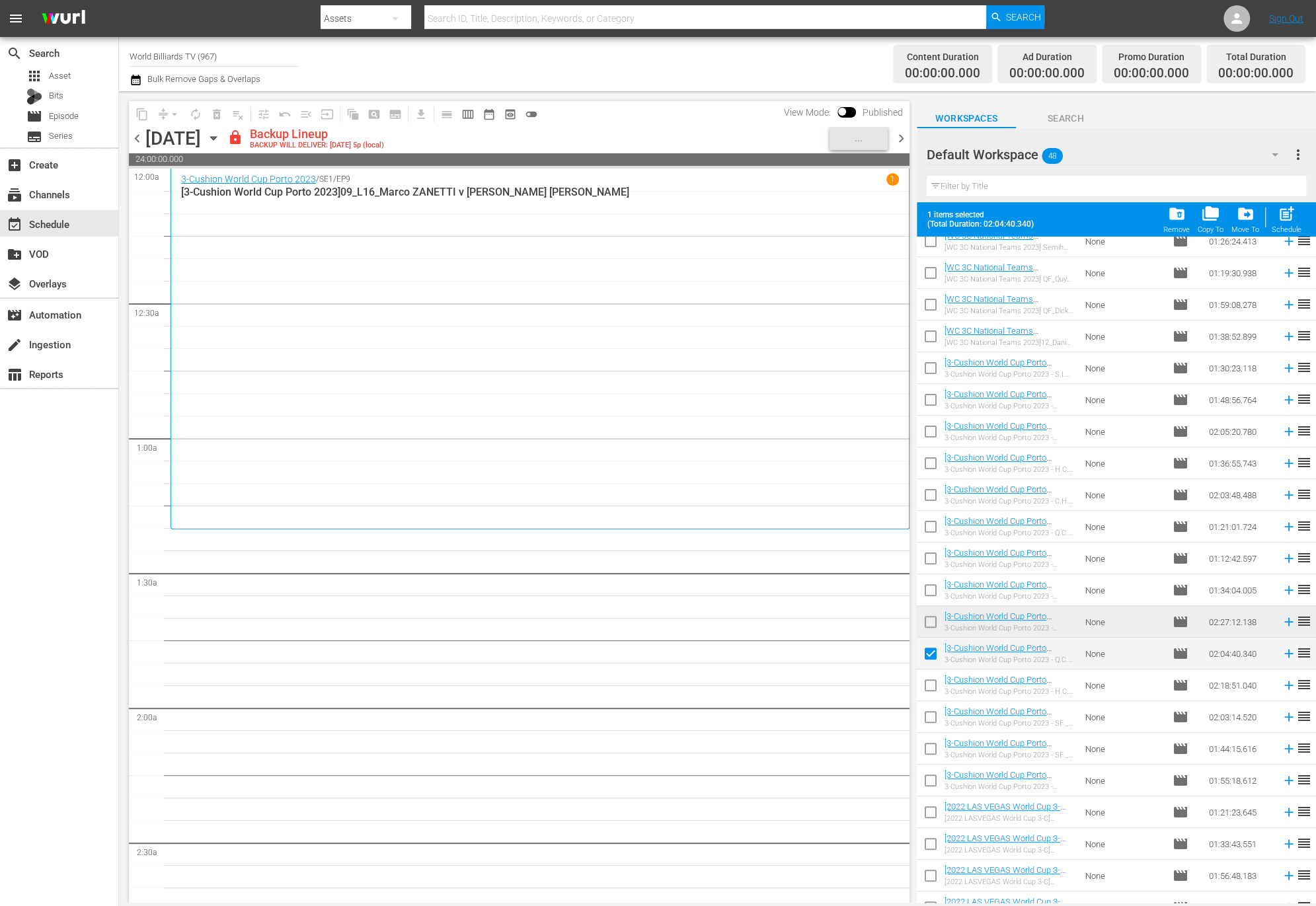
click at [939, 683] on input "checkbox" at bounding box center [930, 688] width 28 height 28
checkbox input "true"
click at [934, 721] on input "checkbox" at bounding box center [930, 720] width 28 height 28
checkbox input "true"
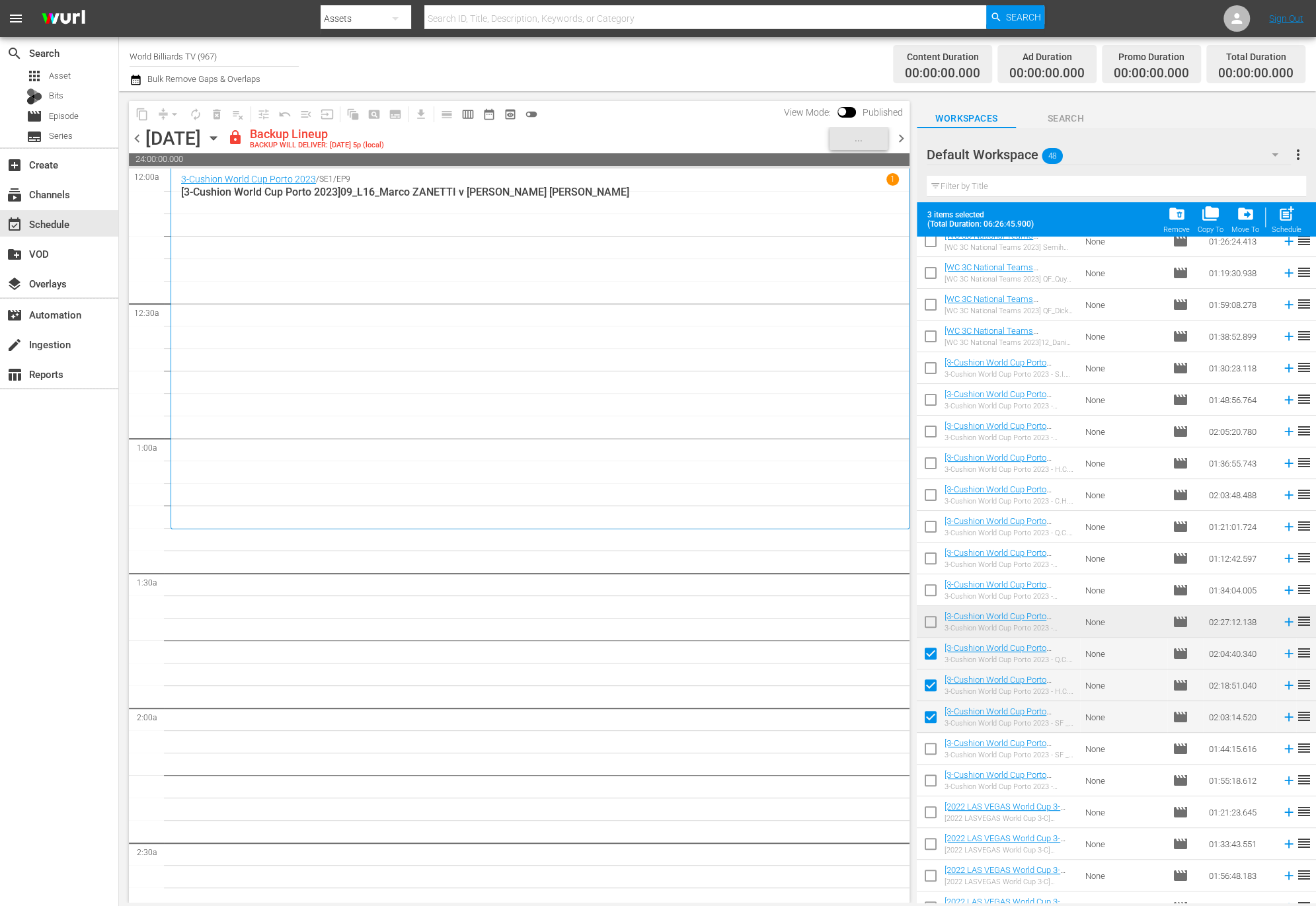
click at [930, 751] on input "checkbox" at bounding box center [930, 752] width 28 height 28
checkbox input "true"
click at [927, 772] on input "checkbox" at bounding box center [930, 784] width 28 height 28
checkbox input "true"
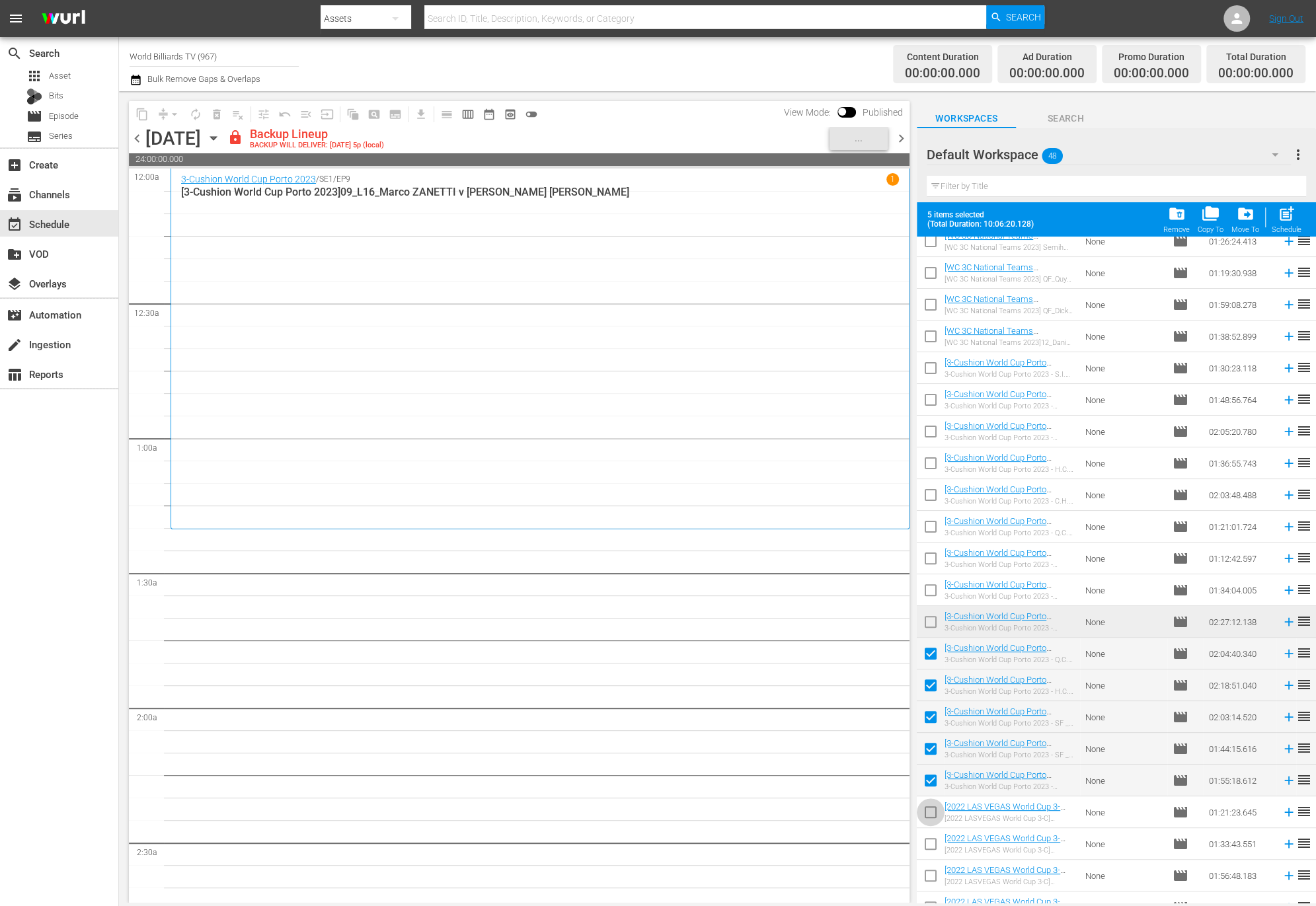
click at [925, 825] on input "checkbox" at bounding box center [930, 815] width 28 height 28
checkbox input "true"
click at [926, 853] on input "checkbox" at bounding box center [930, 847] width 28 height 28
checkbox input "true"
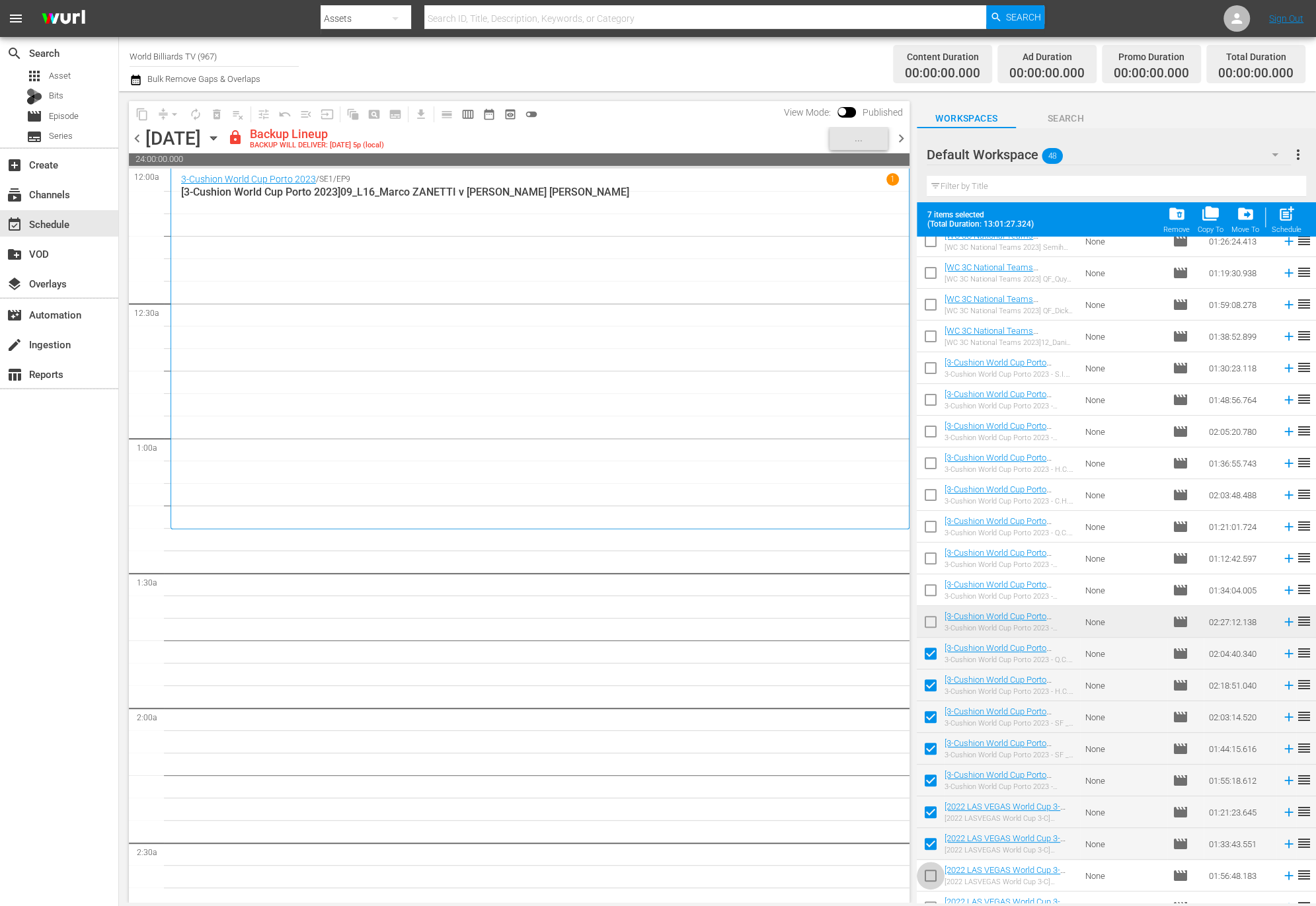
click at [927, 879] on input "checkbox" at bounding box center [930, 879] width 28 height 28
checkbox input "true"
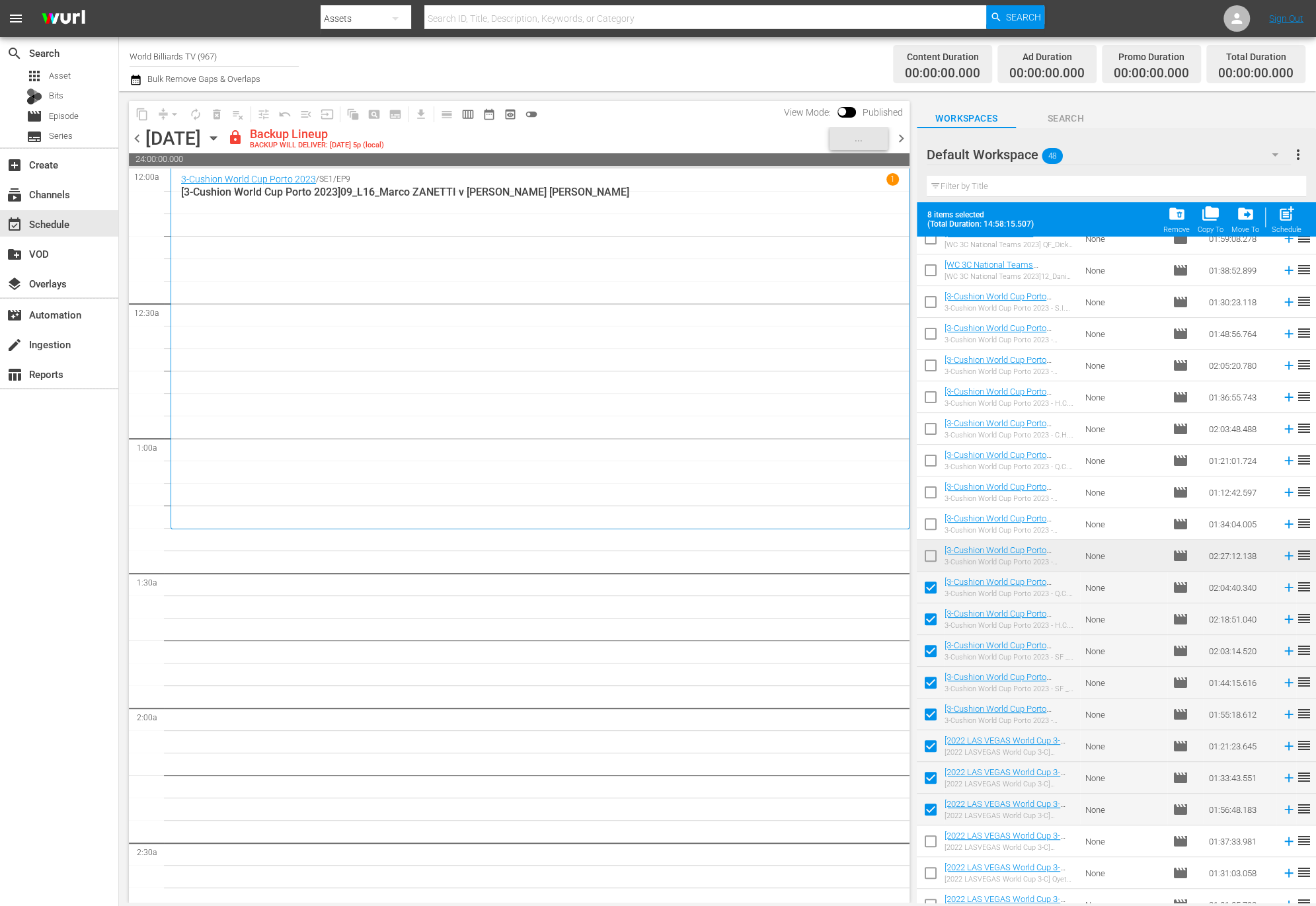
scroll to position [347, 0]
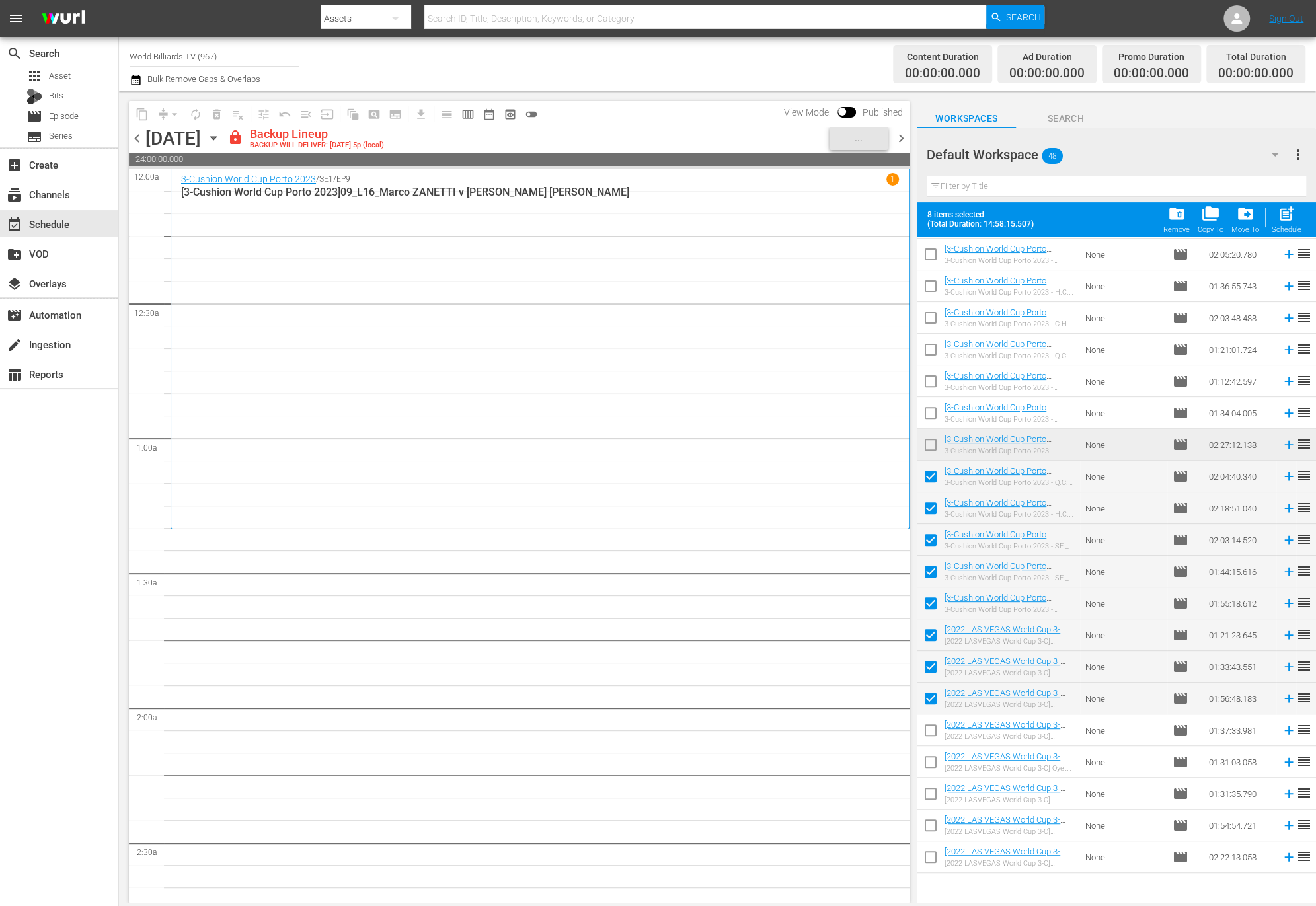
click at [941, 730] on input "checkbox" at bounding box center [930, 733] width 28 height 28
checkbox input "true"
click at [1293, 209] on span "post_add" at bounding box center [1286, 213] width 18 height 18
checkbox input "false"
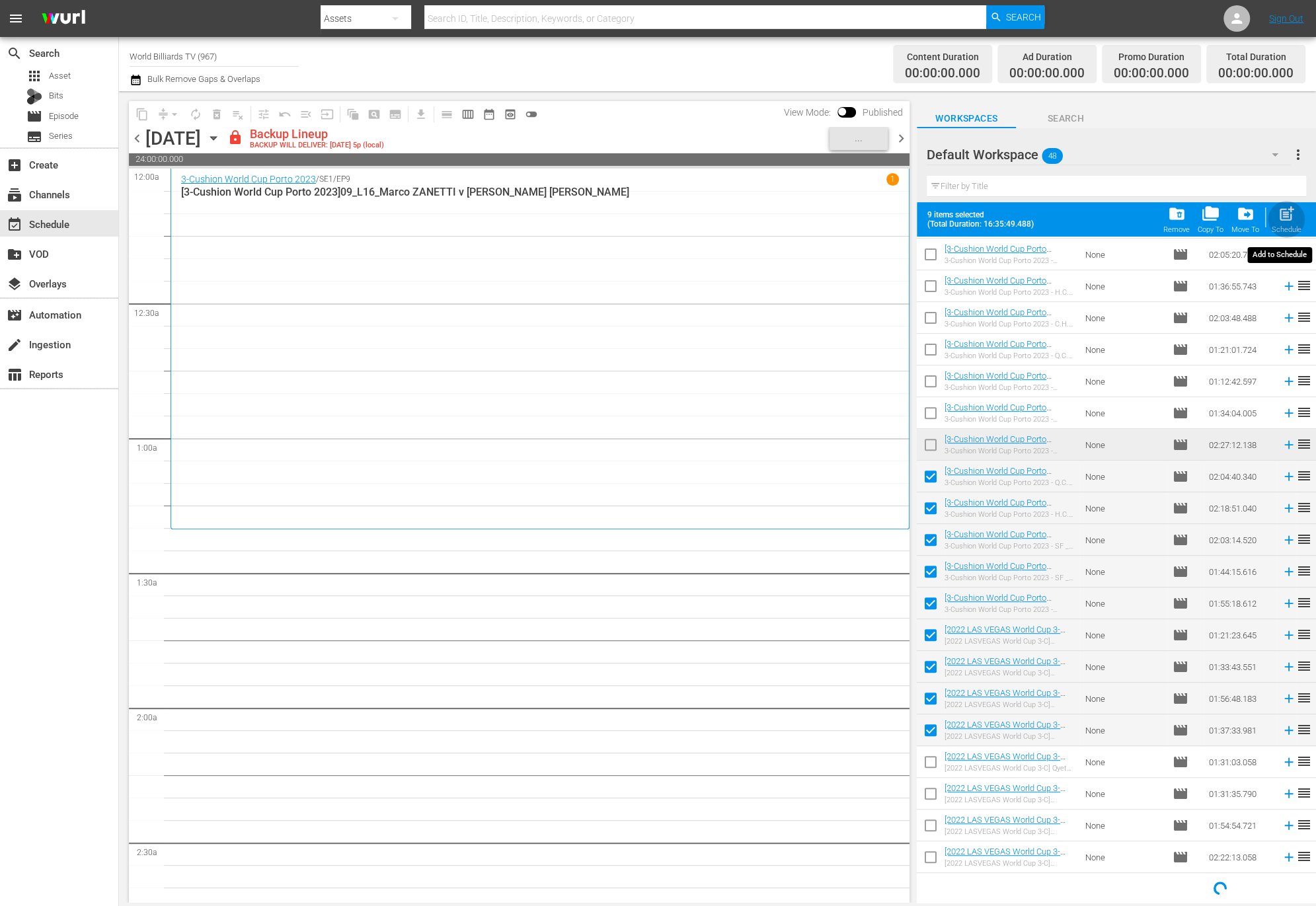
checkbox input "false"
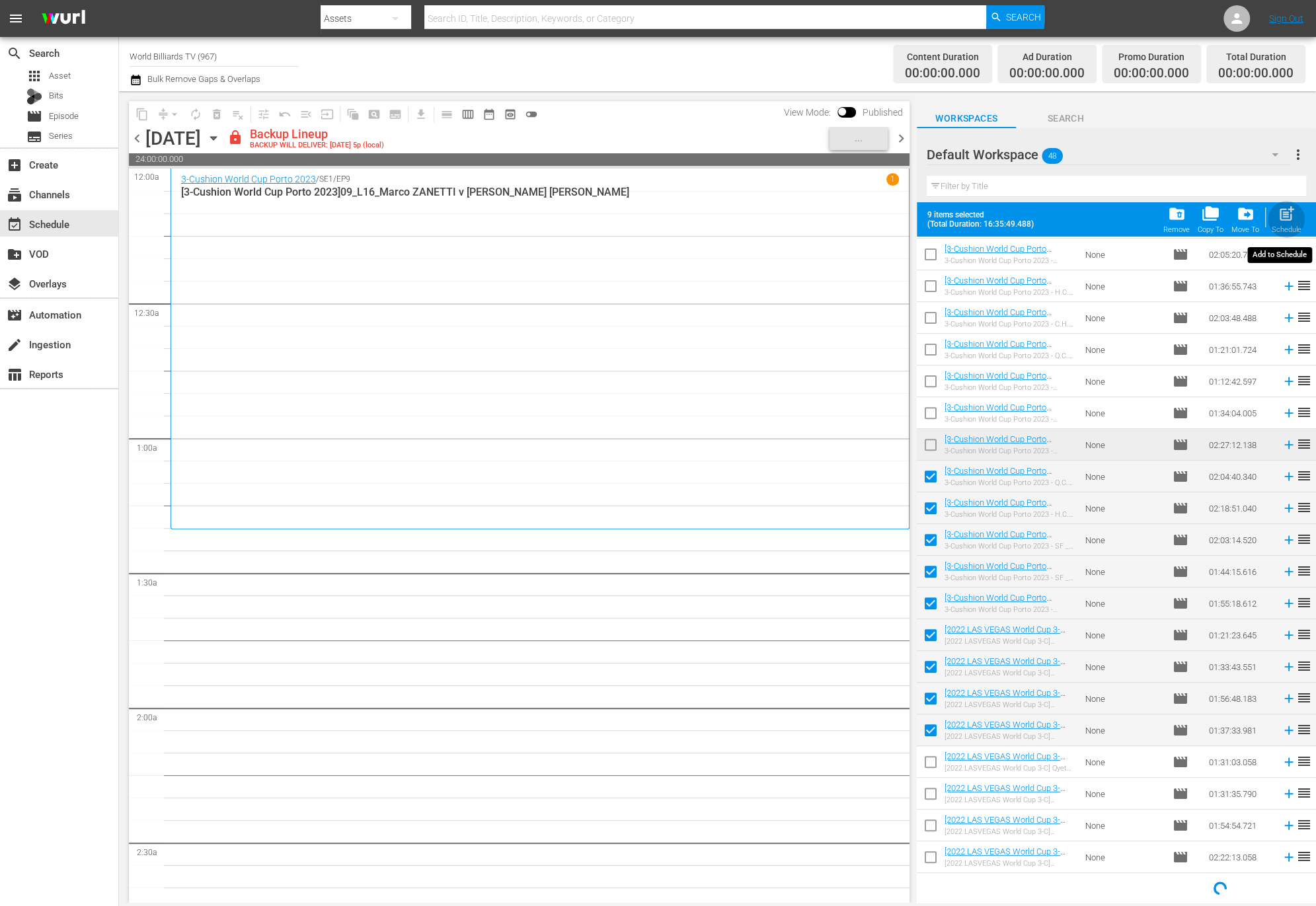
checkbox input "false"
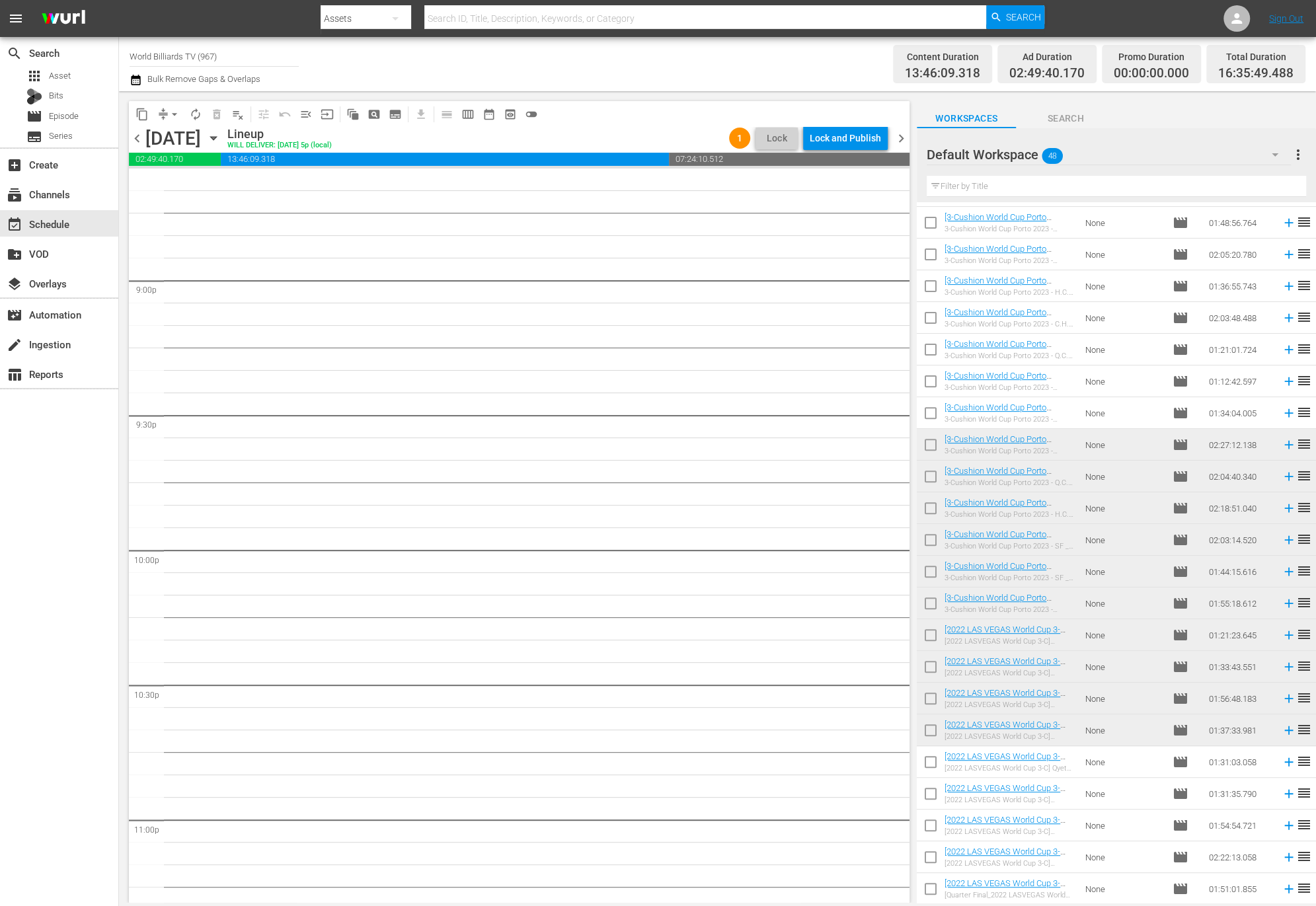
scroll to position [4767, 0]
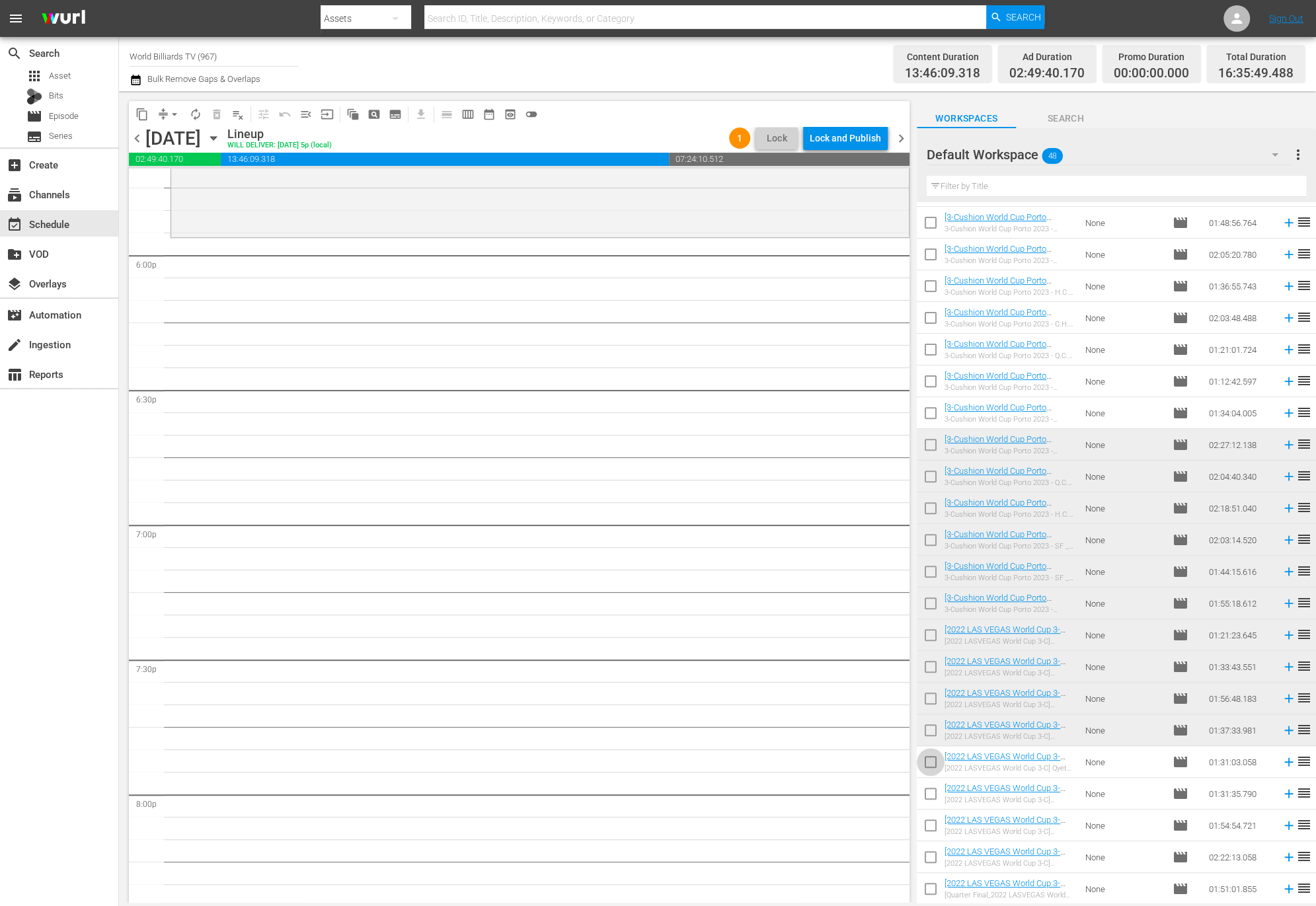
click at [940, 768] on input "checkbox" at bounding box center [930, 765] width 28 height 28
checkbox input "true"
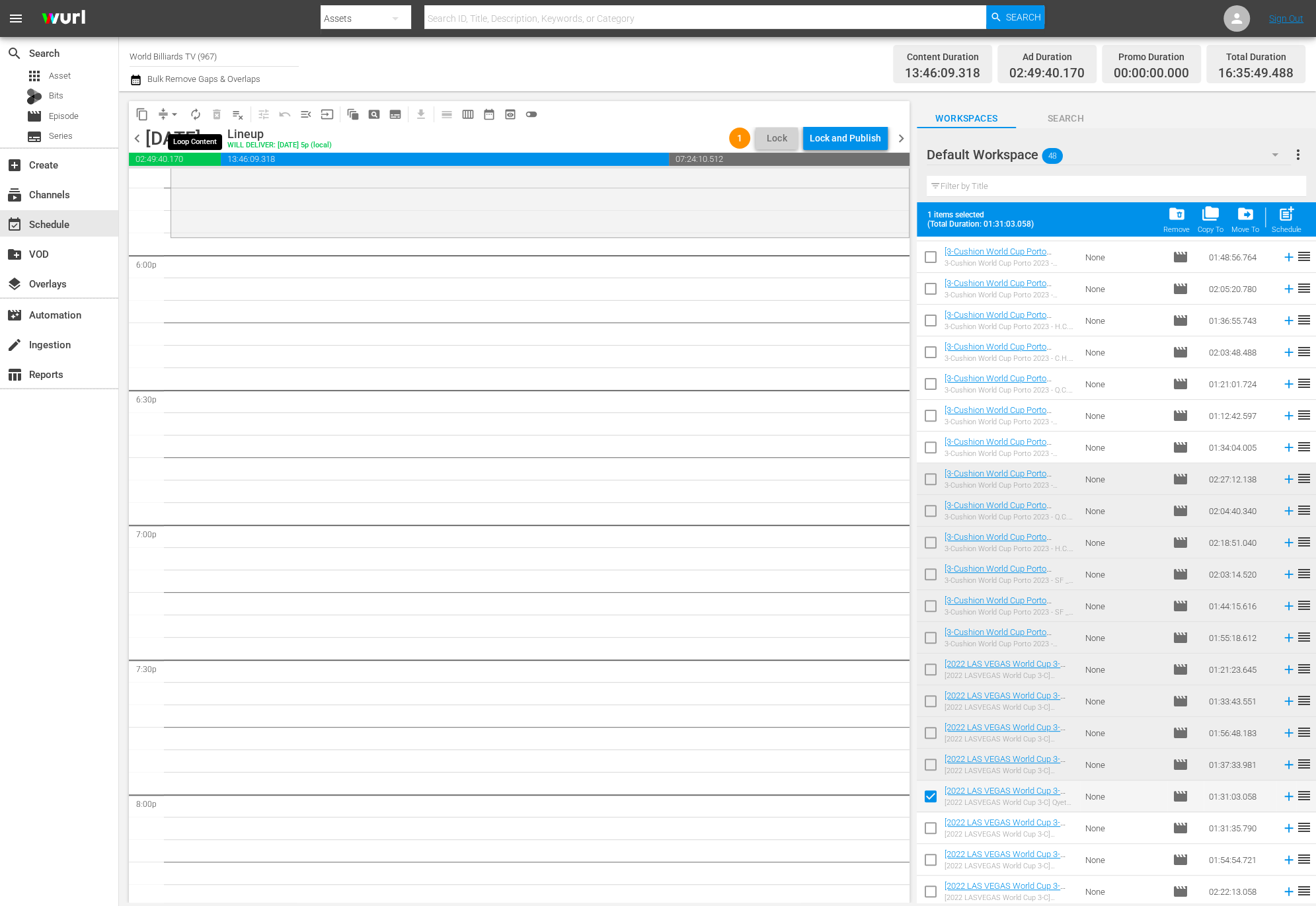
click at [197, 115] on span "autorenew_outlined" at bounding box center [195, 114] width 13 height 13
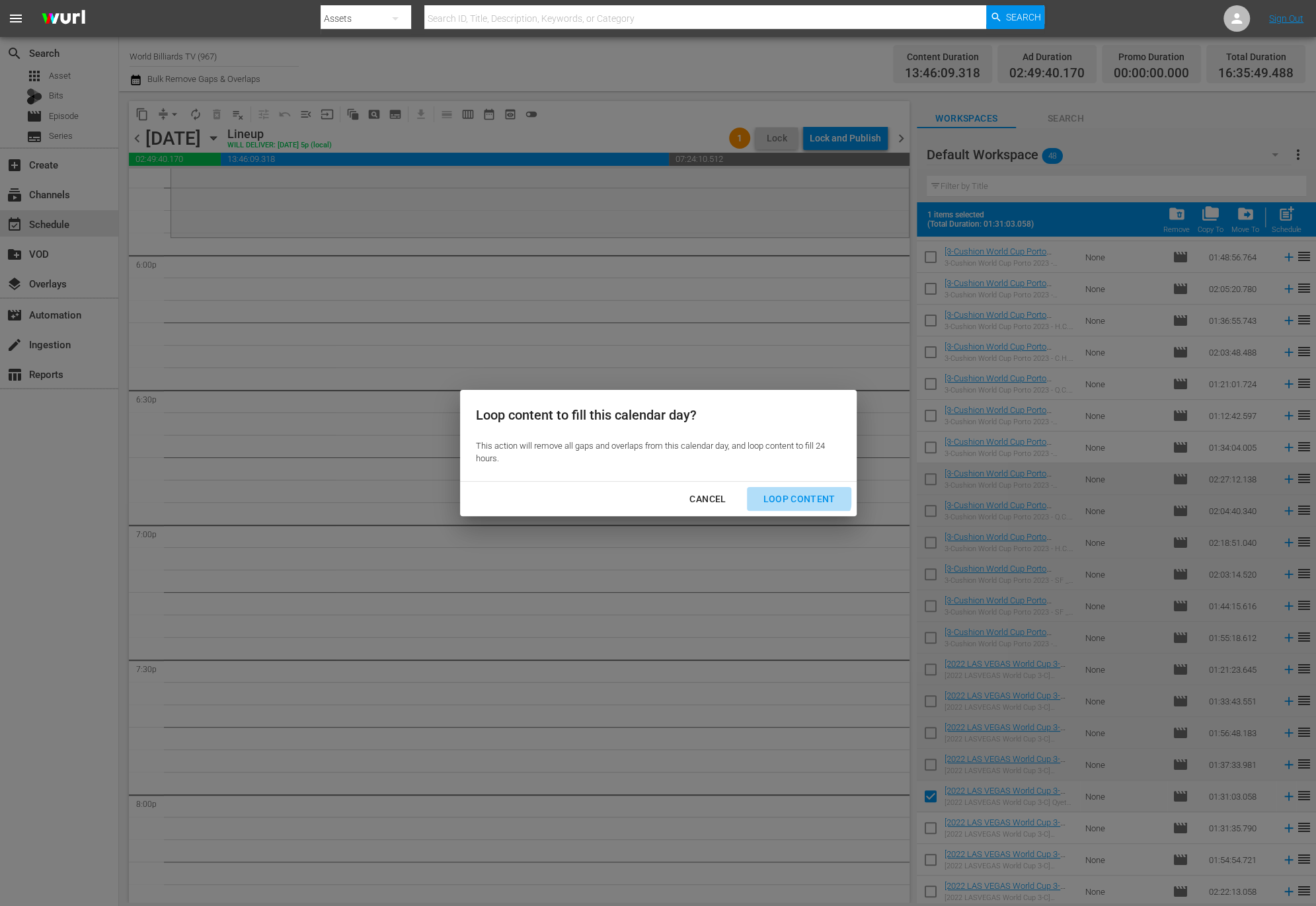
click at [779, 488] on button "Loop Content" at bounding box center [799, 499] width 104 height 24
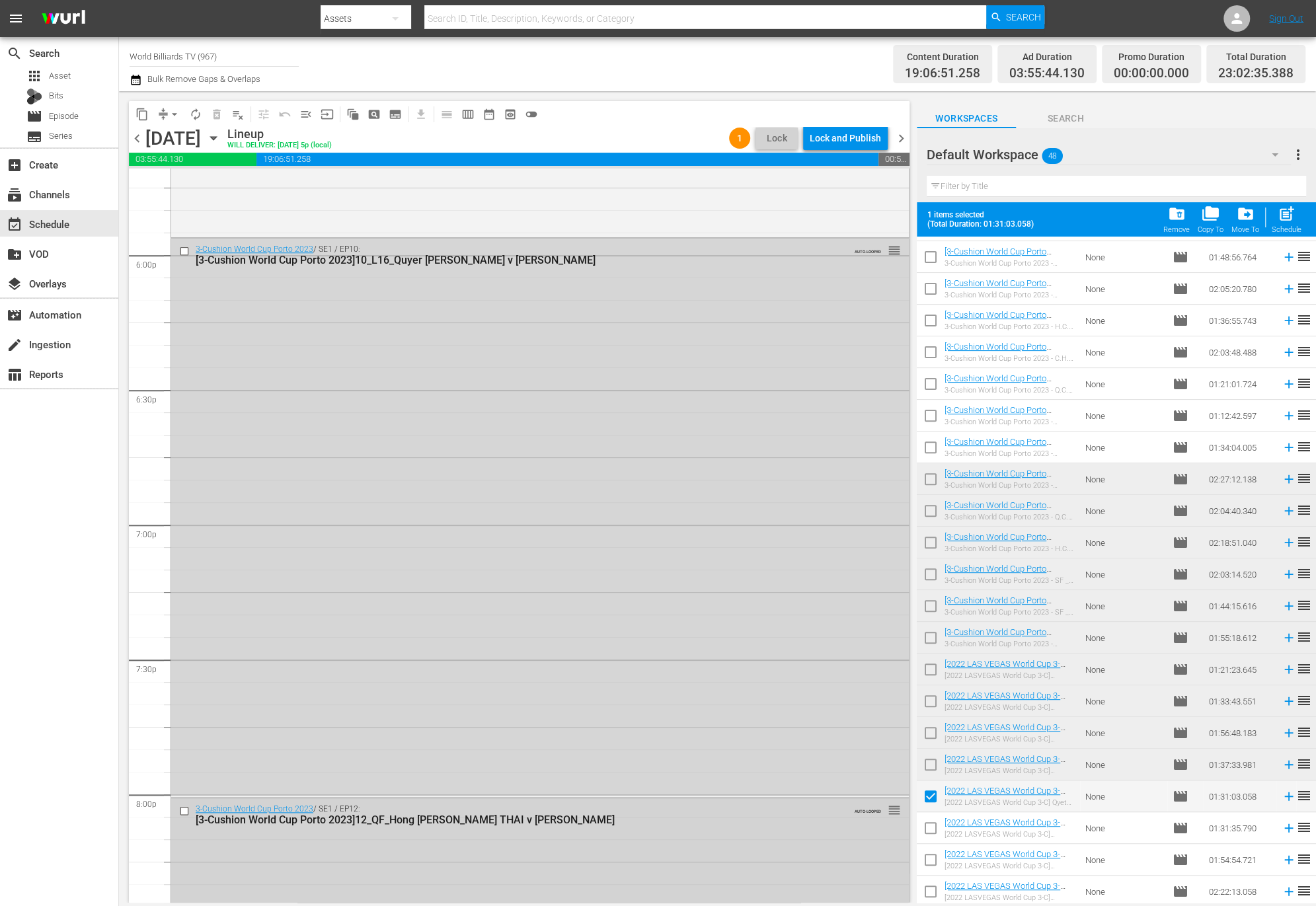
scroll to position [5840, 0]
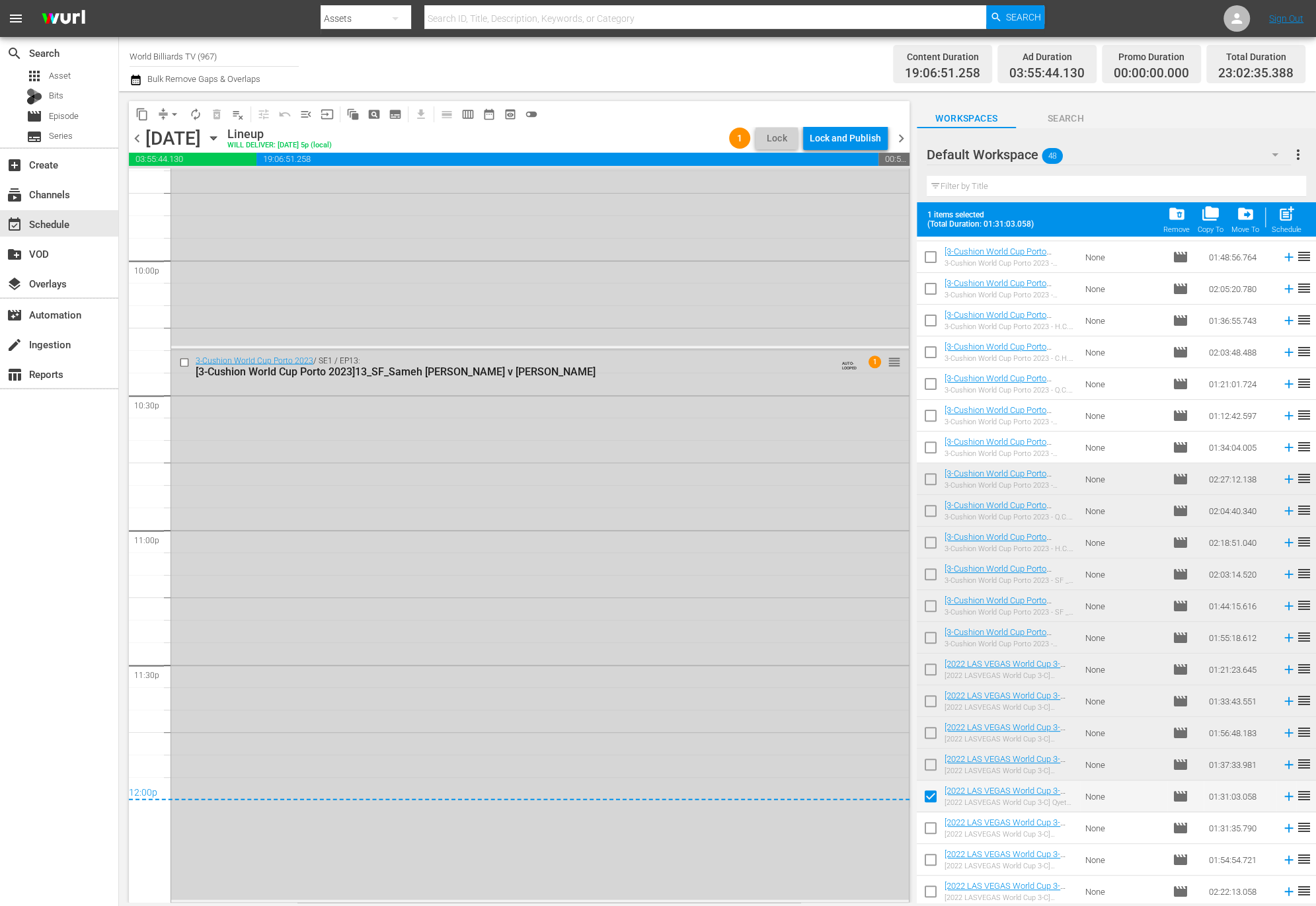
click at [220, 141] on icon "button" at bounding box center [214, 138] width 15 height 15
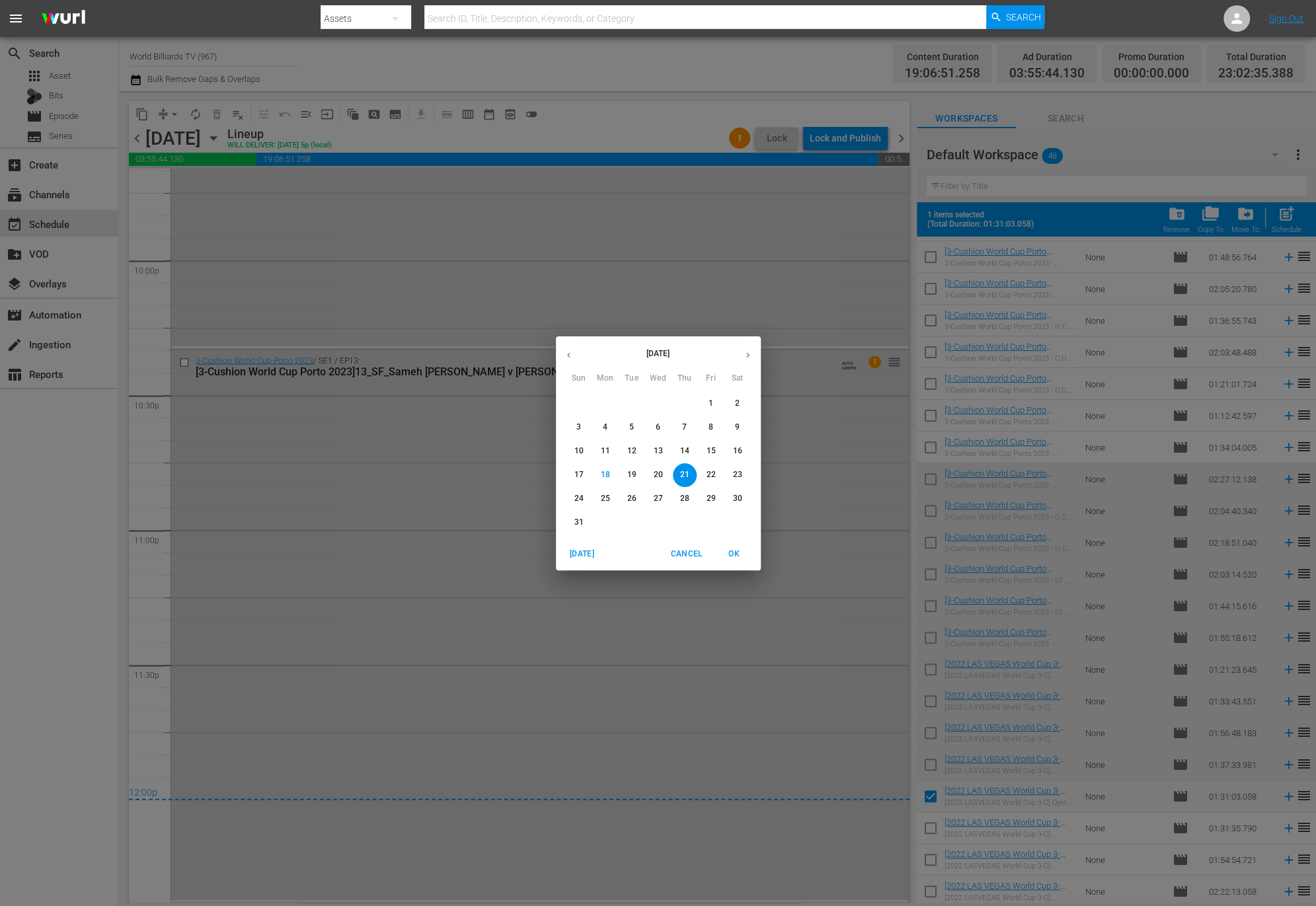
click at [706, 475] on p "22" at bounding box center [711, 474] width 9 height 11
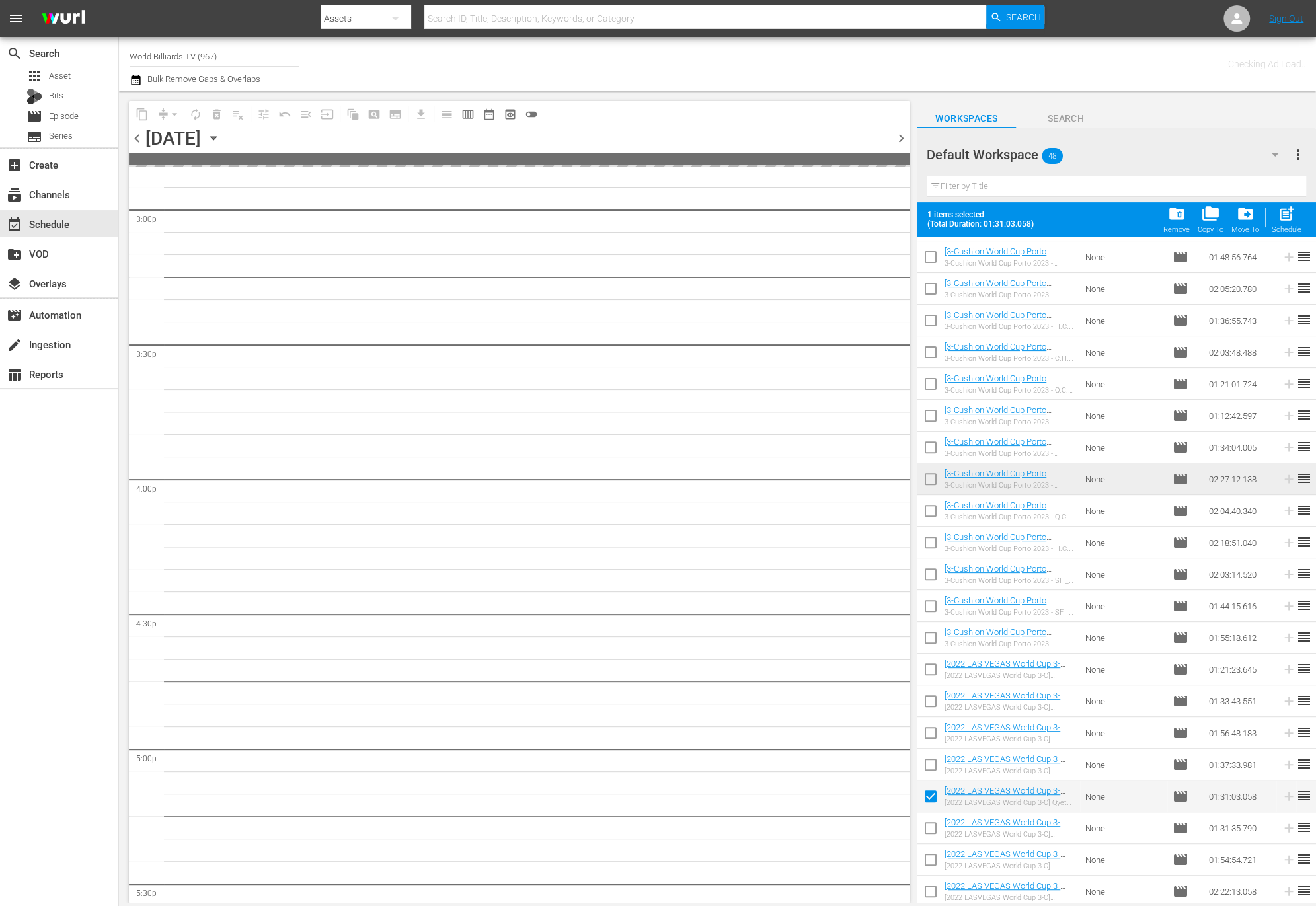
scroll to position [3970, 0]
